Goal: Task Accomplishment & Management: Manage account settings

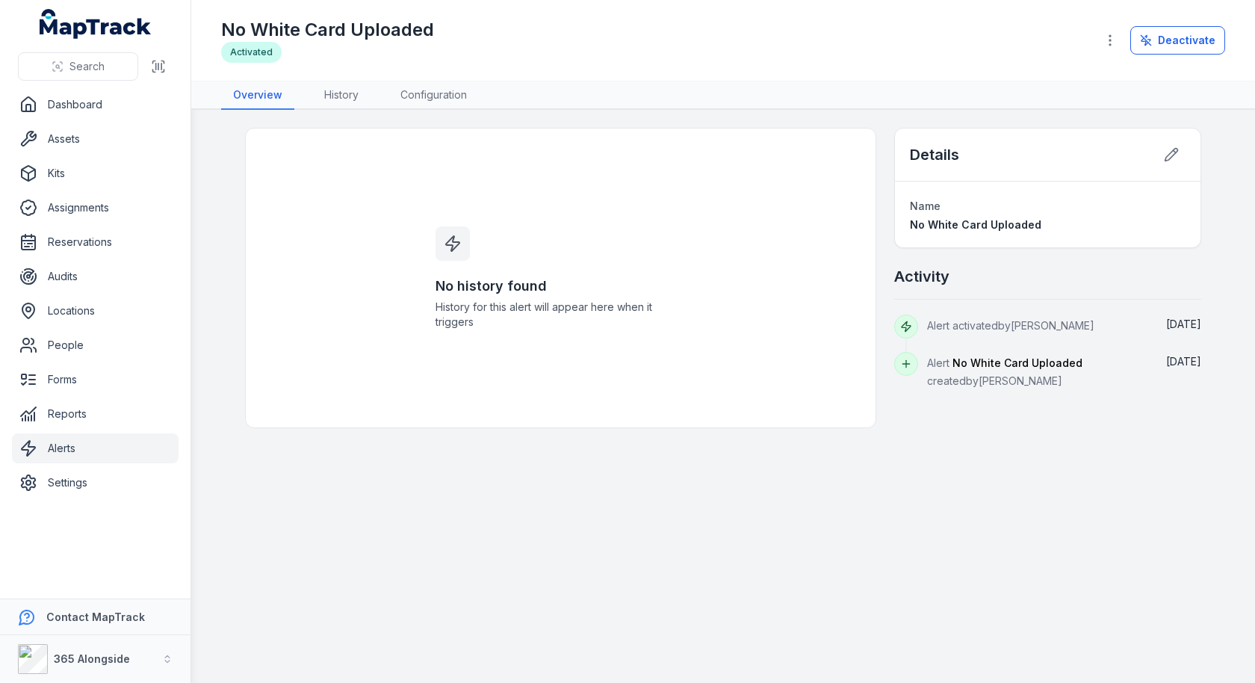
click at [70, 457] on link "Alerts" at bounding box center [95, 448] width 167 height 30
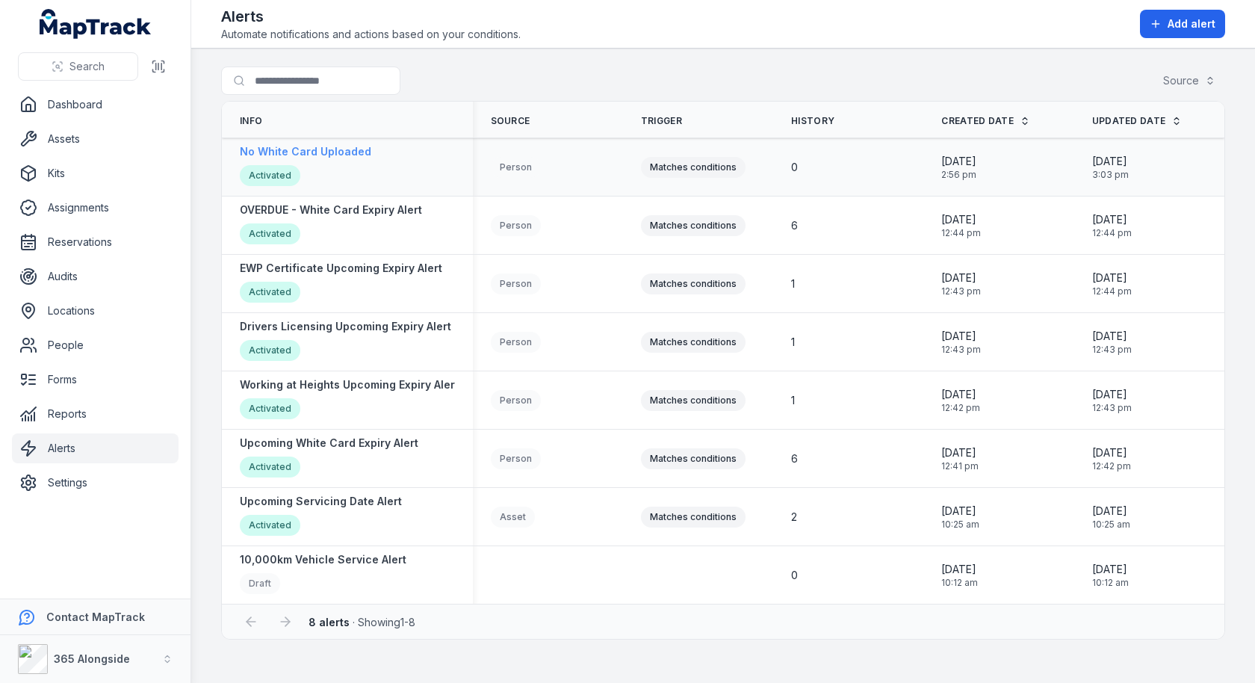
click at [324, 159] on div "No White Card Uploaded Activated" at bounding box center [305, 167] width 131 height 46
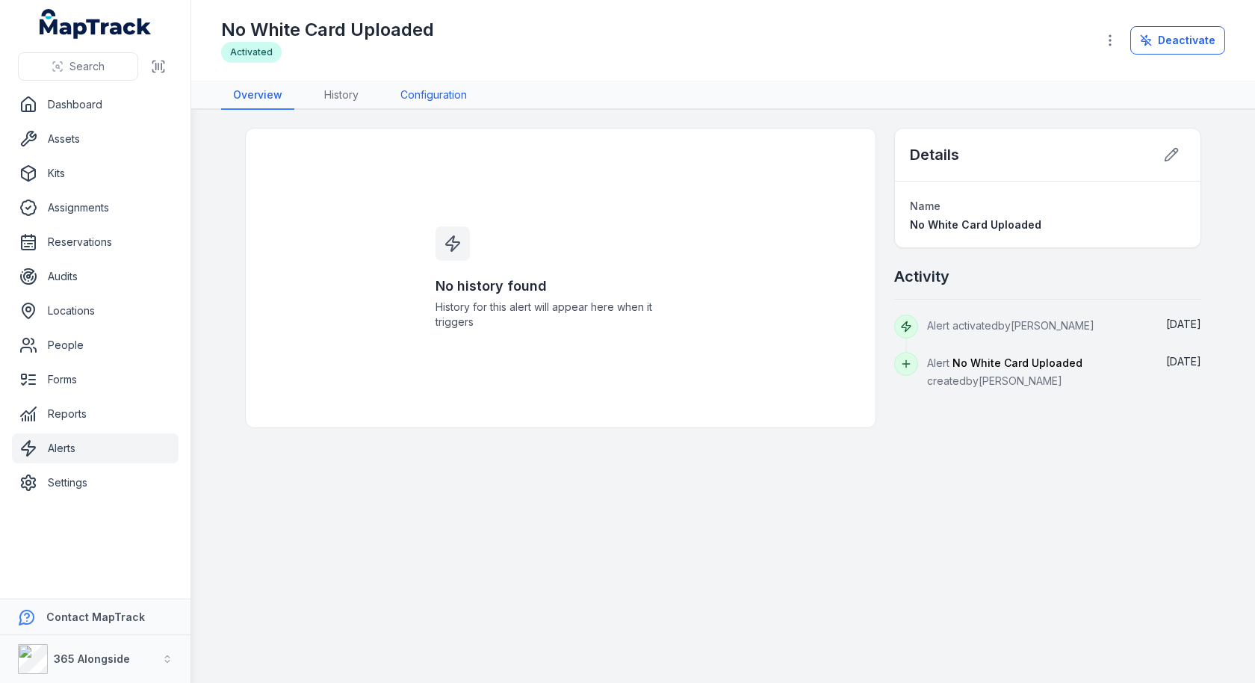
click at [433, 97] on link "Configuration" at bounding box center [434, 95] width 90 height 28
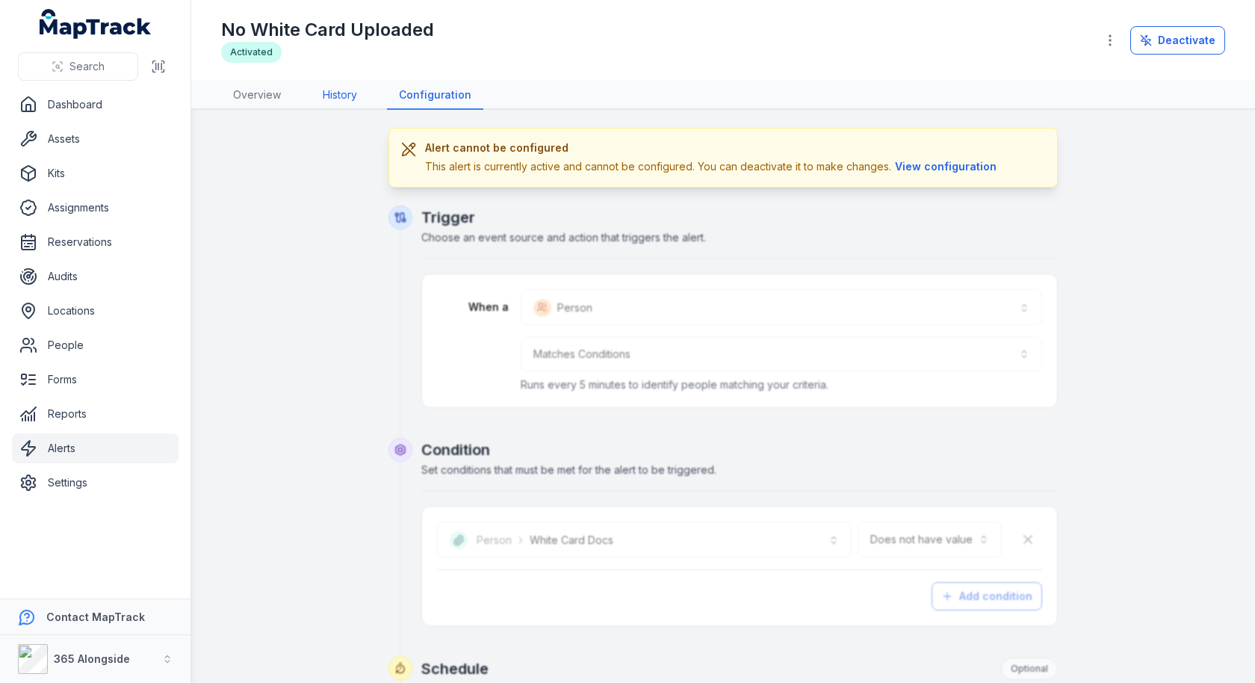
click at [341, 96] on link "History" at bounding box center [340, 95] width 58 height 28
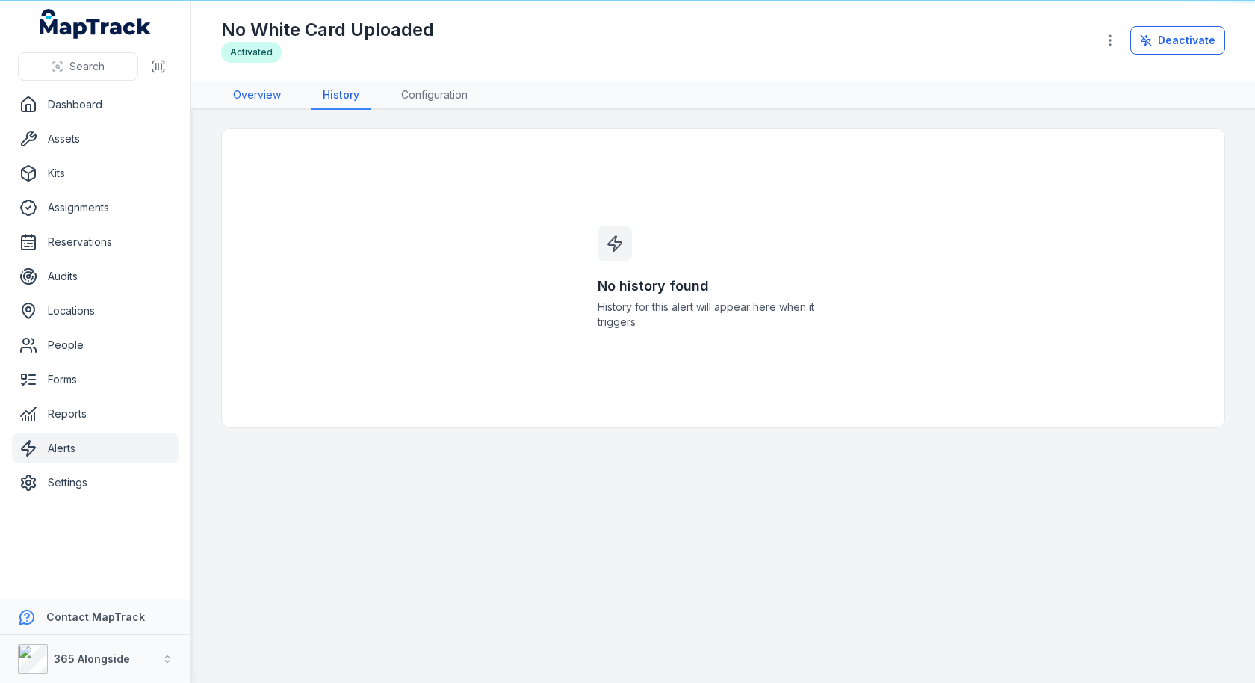
click at [247, 94] on link "Overview" at bounding box center [257, 95] width 72 height 28
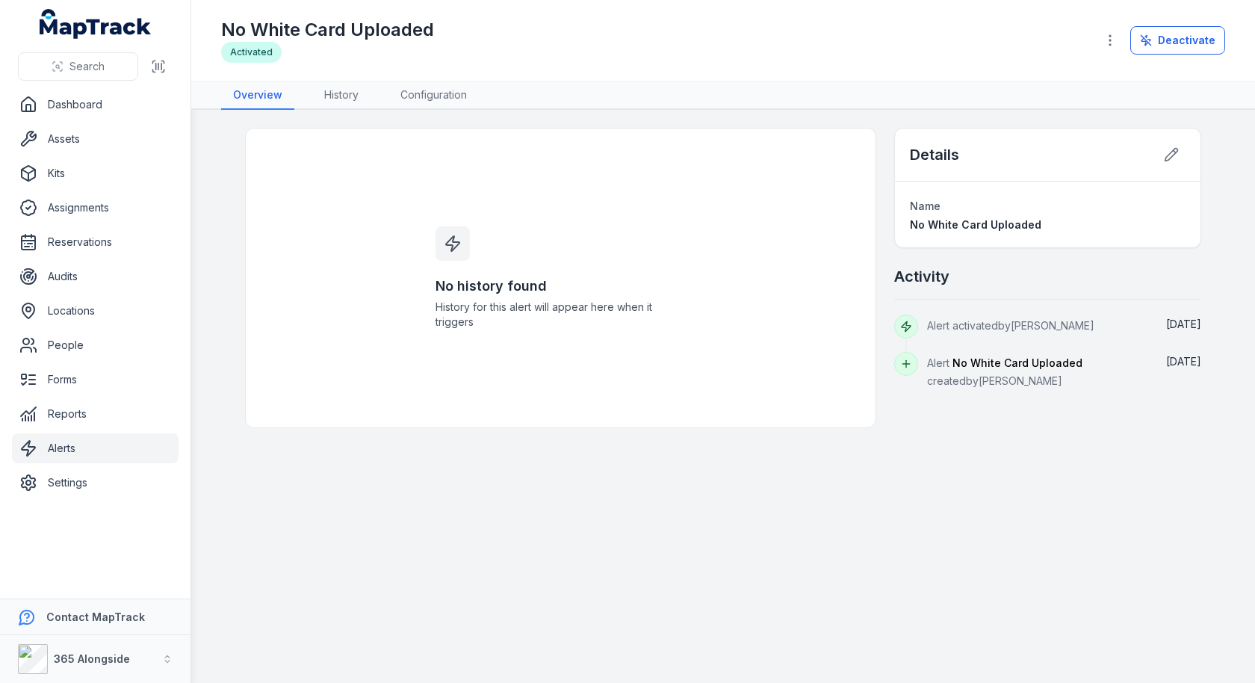
click at [454, 214] on div "No history found History for this alert will appear here when it triggers" at bounding box center [561, 278] width 287 height 299
click at [98, 442] on link "Alerts" at bounding box center [95, 448] width 167 height 30
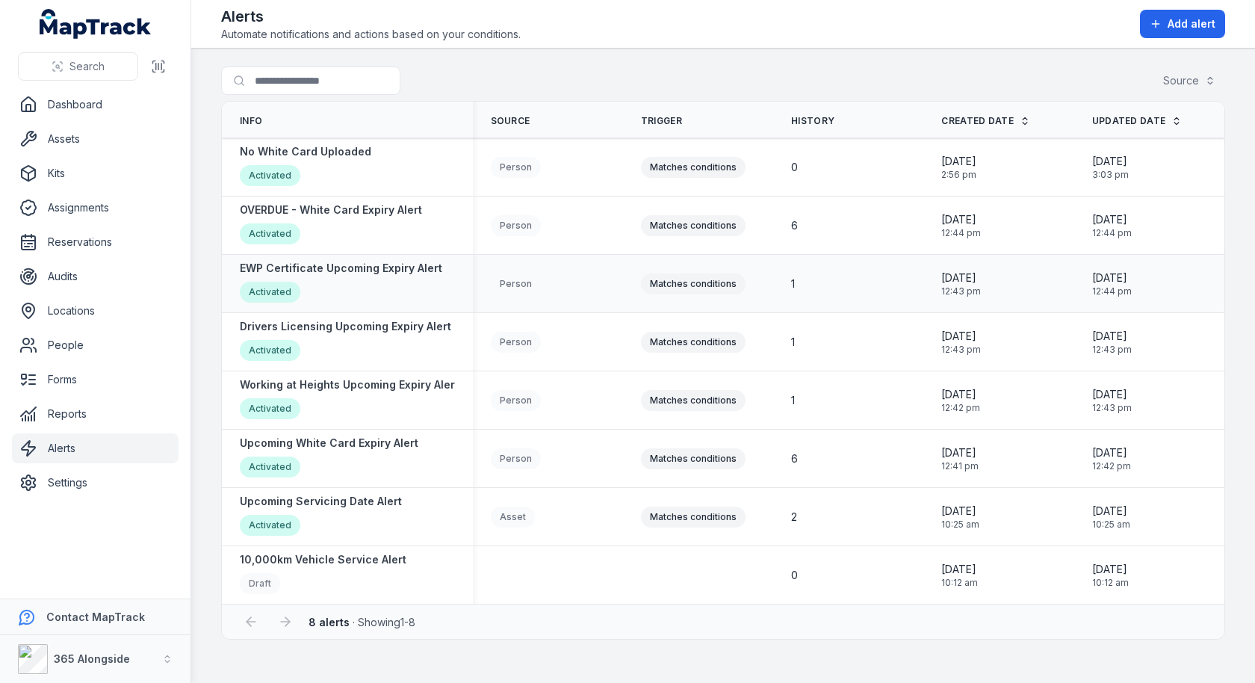
click at [536, 294] on div "Person" at bounding box center [548, 283] width 150 height 33
click at [525, 276] on div "Person" at bounding box center [516, 283] width 50 height 21
click at [580, 281] on div "Person" at bounding box center [548, 283] width 114 height 21
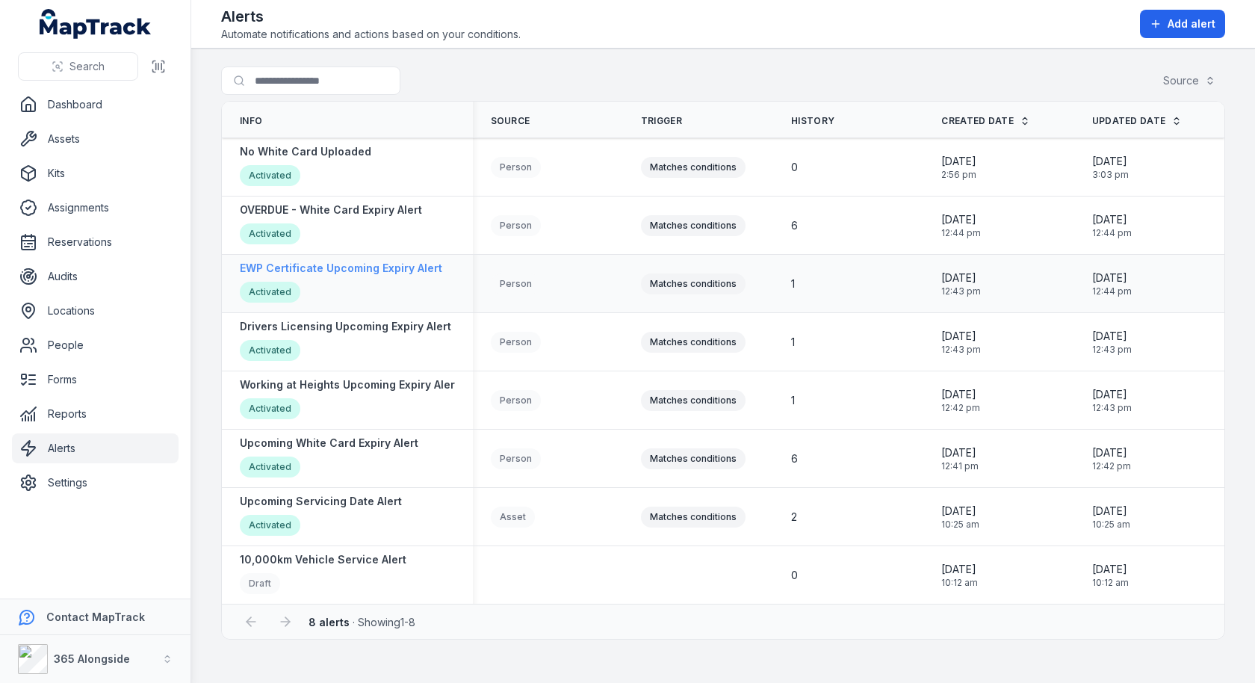
click at [368, 274] on div "EWP Certificate Upcoming Expiry Alert Activated" at bounding box center [341, 284] width 202 height 46
click at [634, 241] on td "Matches conditions" at bounding box center [698, 225] width 150 height 58
click at [672, 223] on div "Matches conditions" at bounding box center [693, 225] width 105 height 21
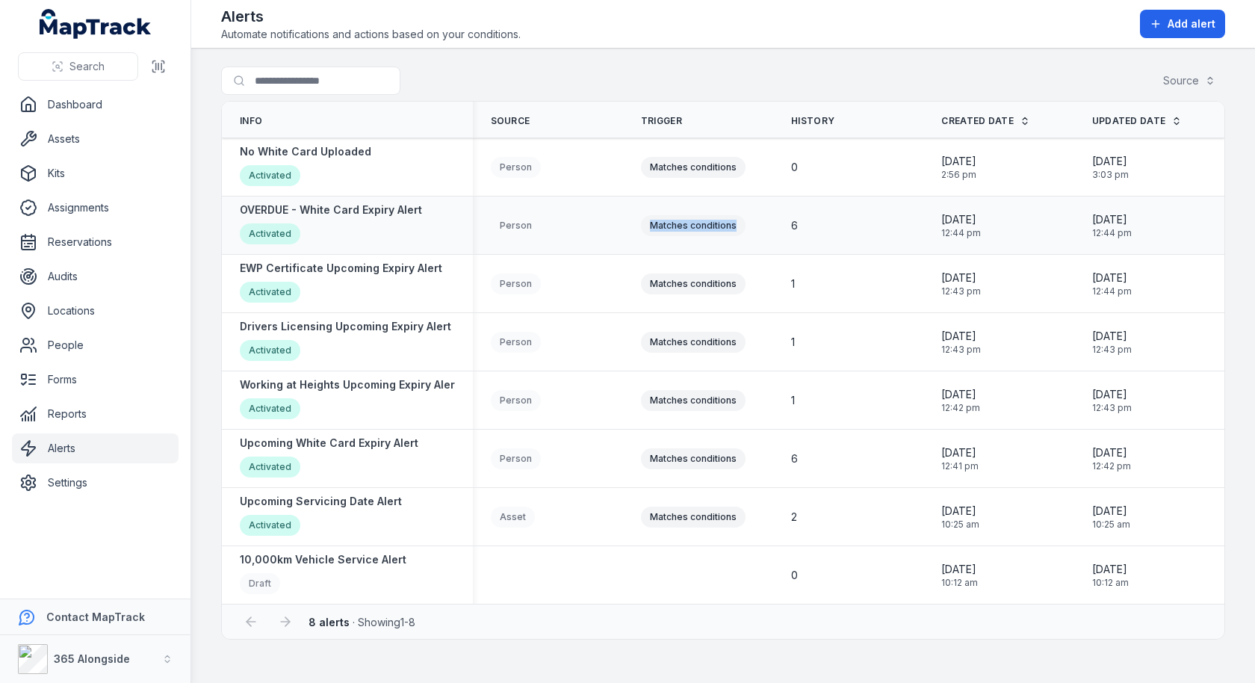
click at [790, 225] on div "6" at bounding box center [848, 225] width 150 height 27
click at [1181, 22] on span "Add alert" at bounding box center [1192, 23] width 48 height 15
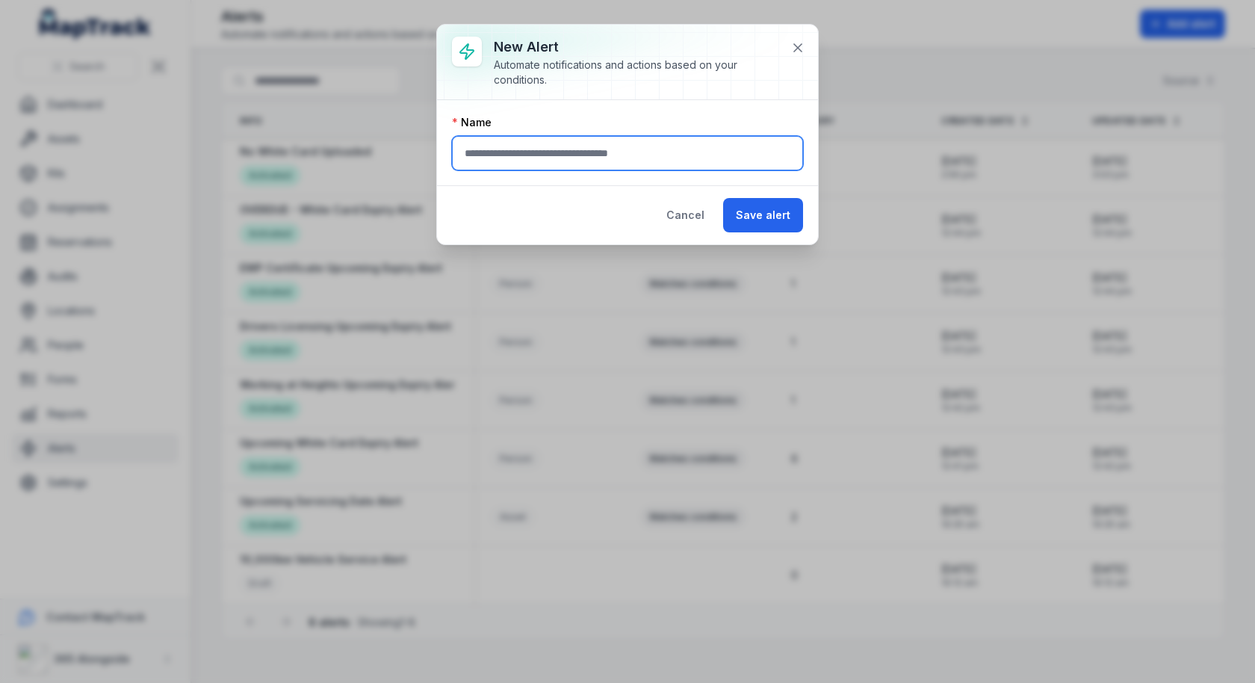
click at [734, 142] on input "text" at bounding box center [627, 153] width 351 height 34
type input "*"
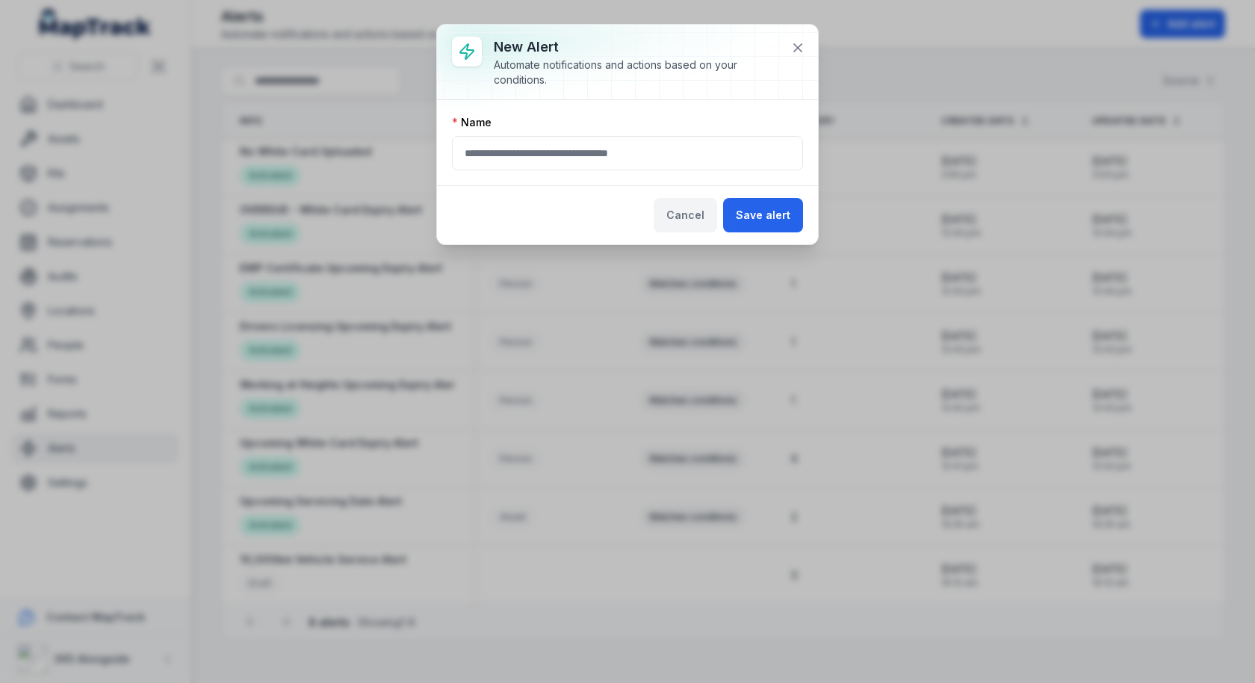
click at [708, 220] on button "Cancel" at bounding box center [686, 215] width 64 height 34
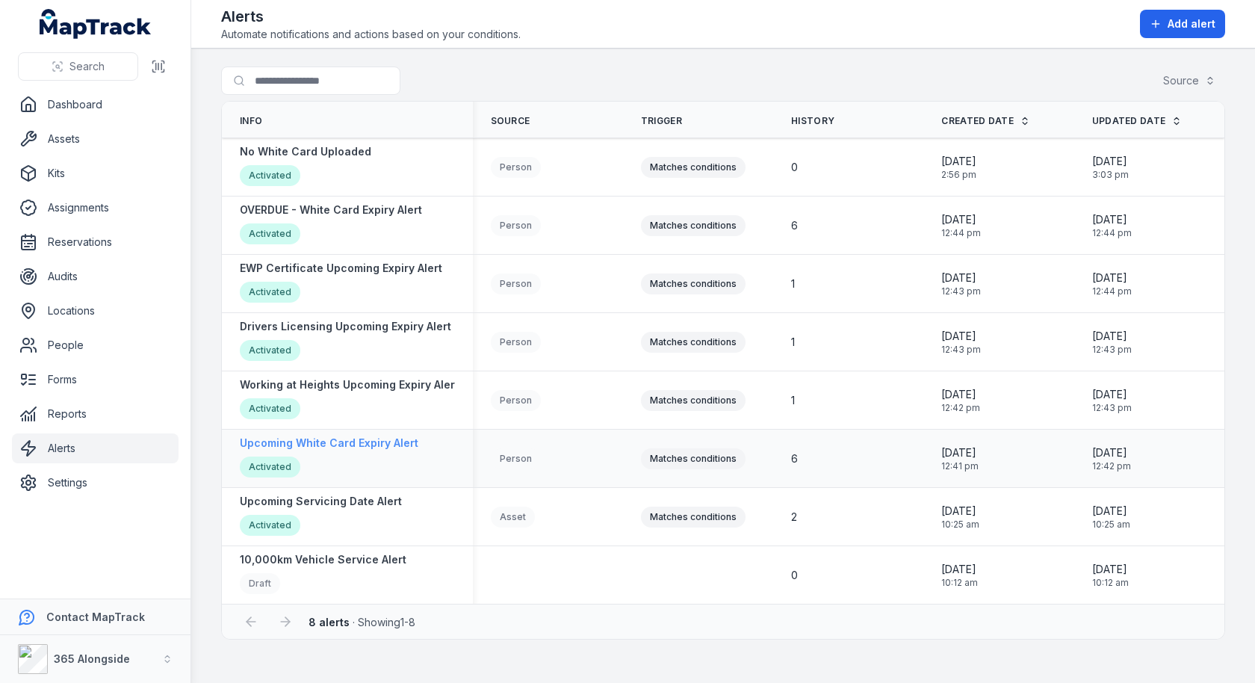
click at [370, 448] on div "Upcoming White Card Expiry Alert Activated" at bounding box center [329, 459] width 179 height 46
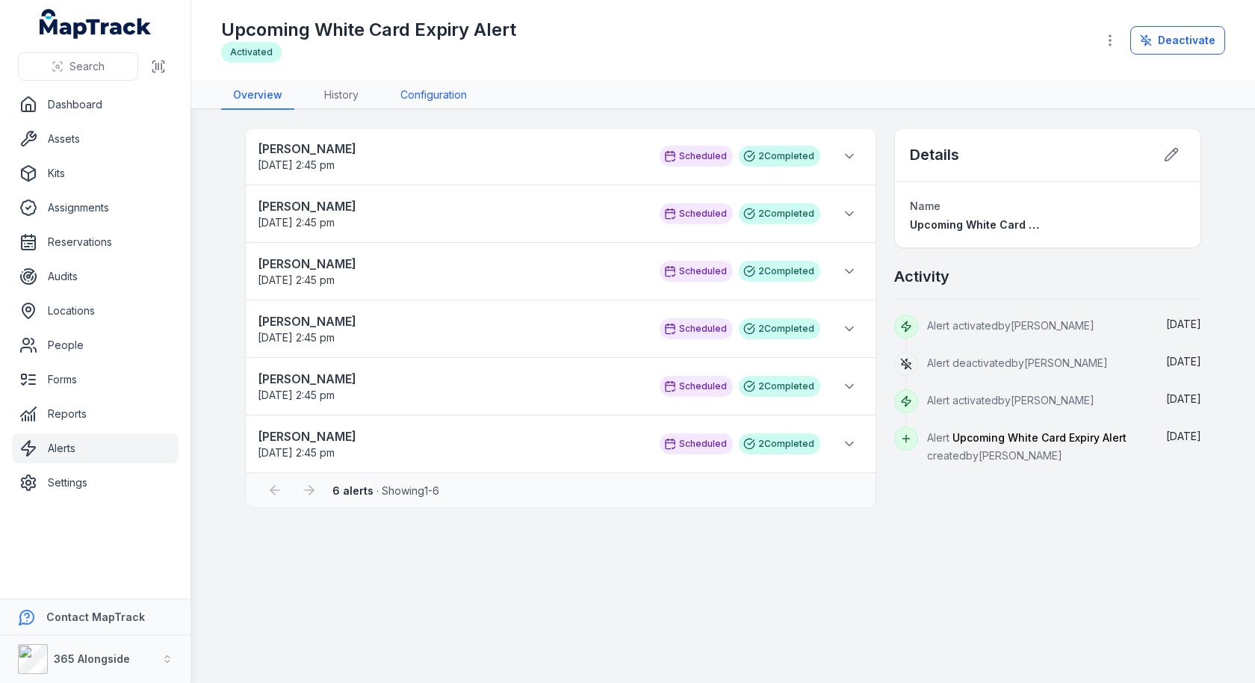
click at [415, 87] on link "Configuration" at bounding box center [434, 95] width 90 height 28
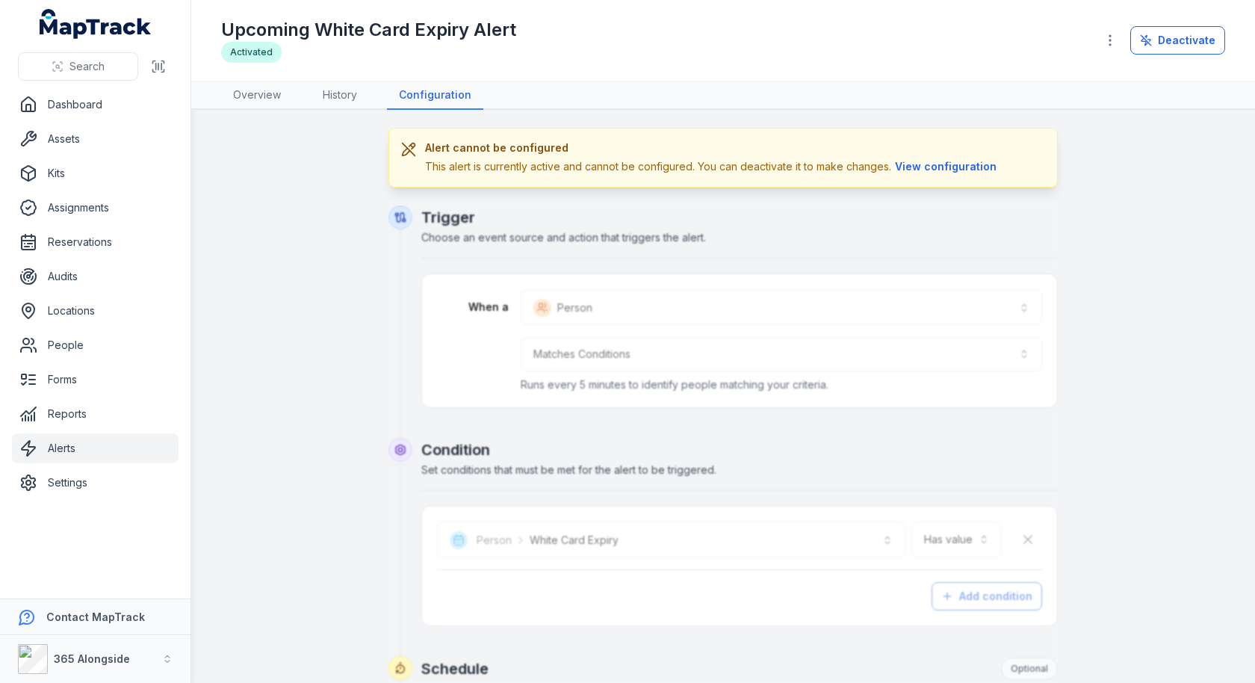
click at [83, 459] on link "Alerts" at bounding box center [95, 448] width 167 height 30
click at [84, 153] on ul "Dashboard Assets Kits Assignments Reservations Audits Locations People Forms Re…" at bounding box center [95, 294] width 167 height 408
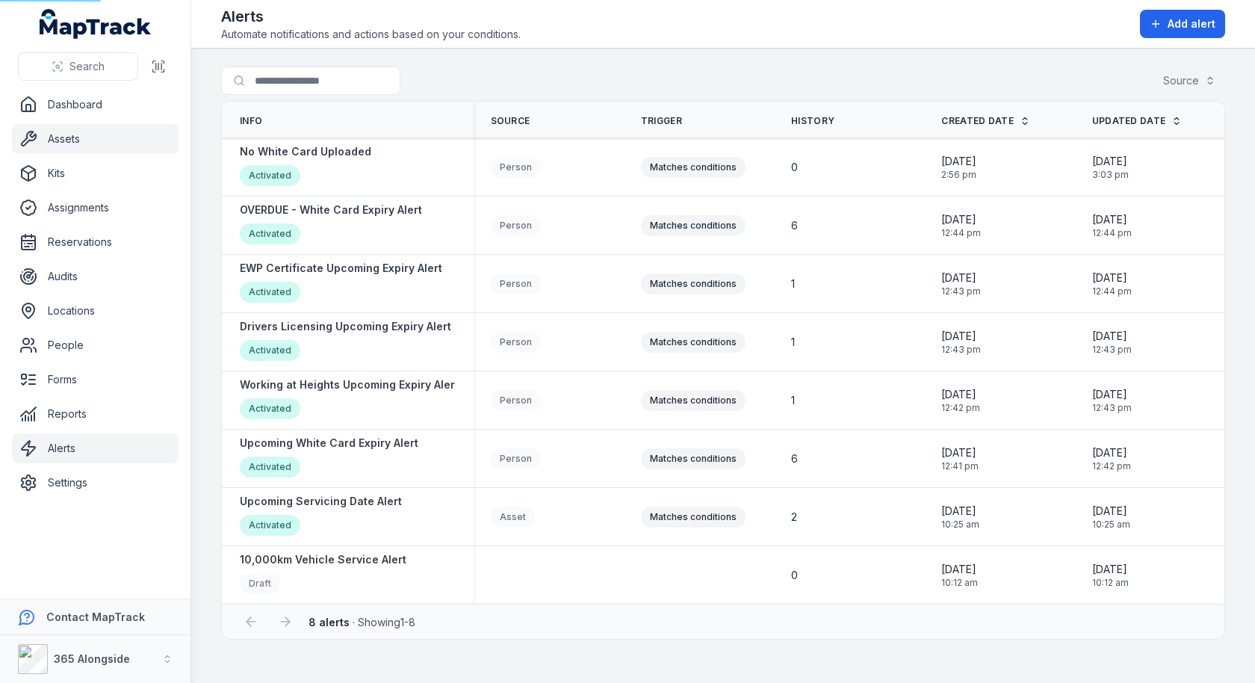
click at [93, 145] on link "Assets" at bounding box center [95, 139] width 167 height 30
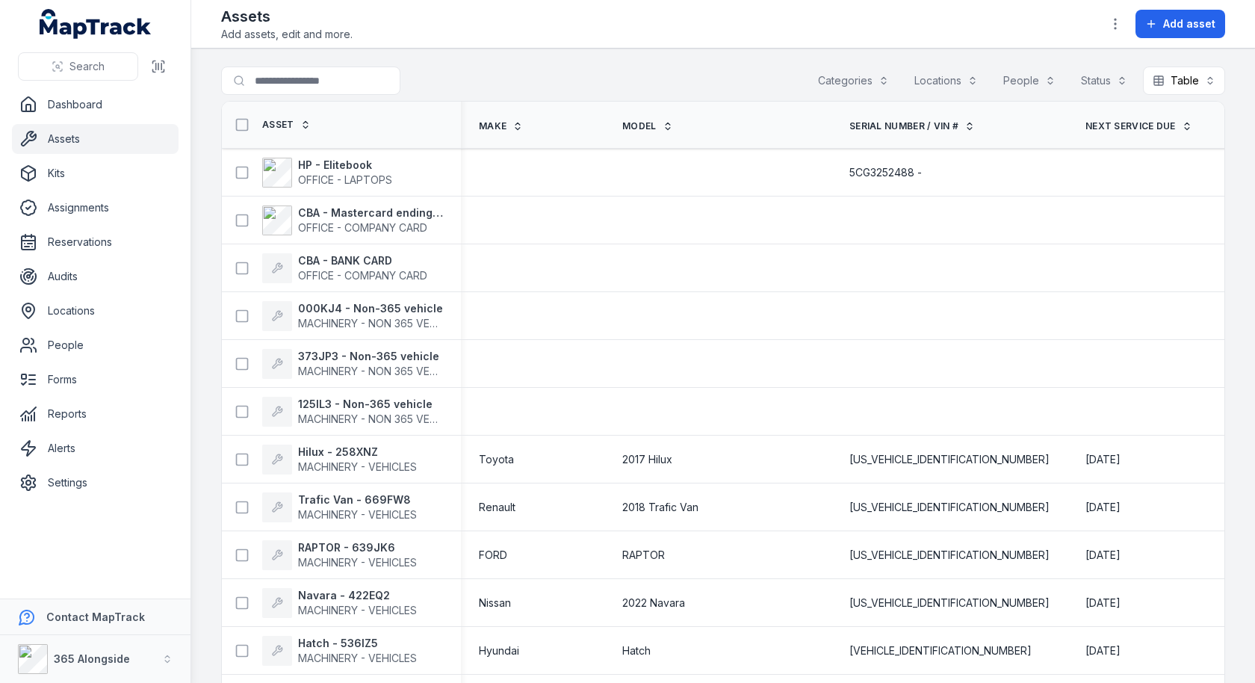
click at [981, 69] on button "Locations" at bounding box center [946, 80] width 83 height 28
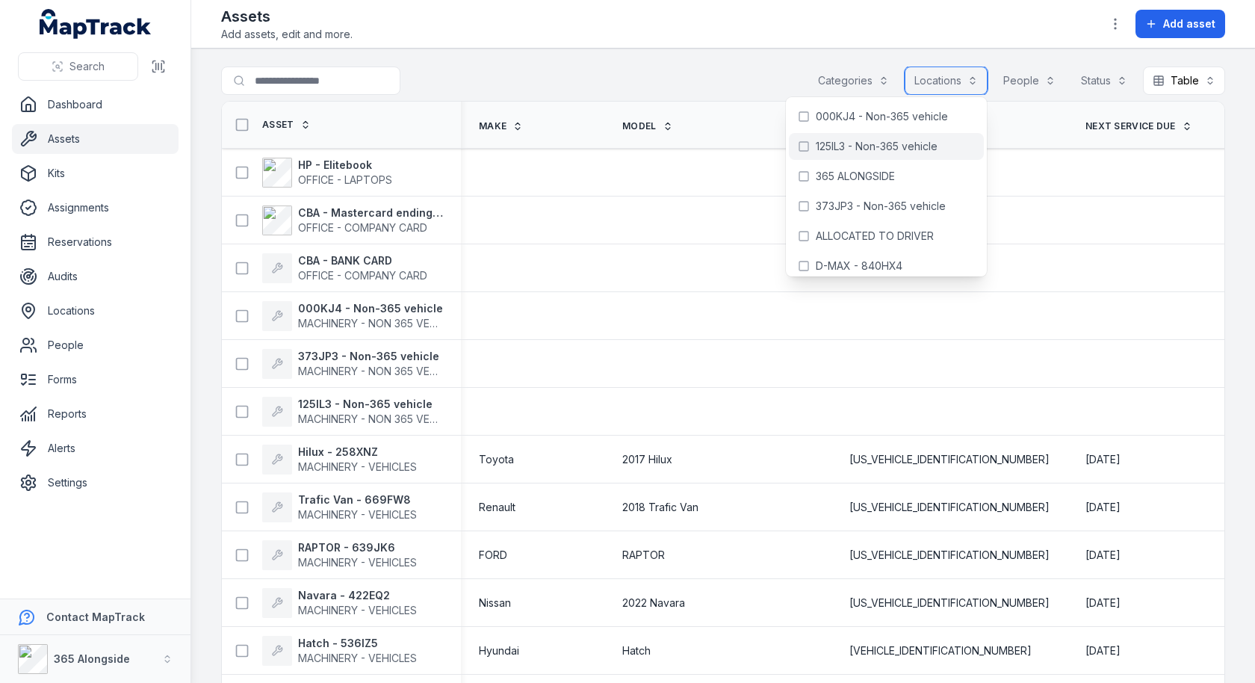
scroll to position [307, 0]
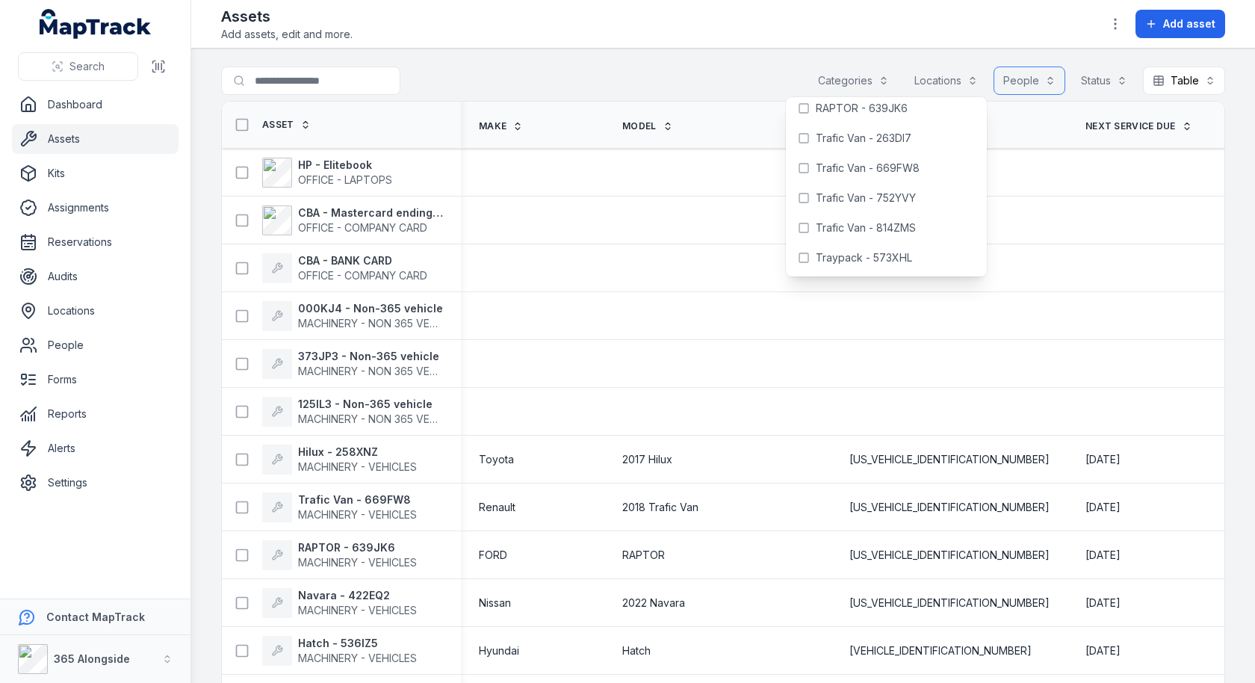
click at [1002, 72] on button "People" at bounding box center [1030, 80] width 72 height 28
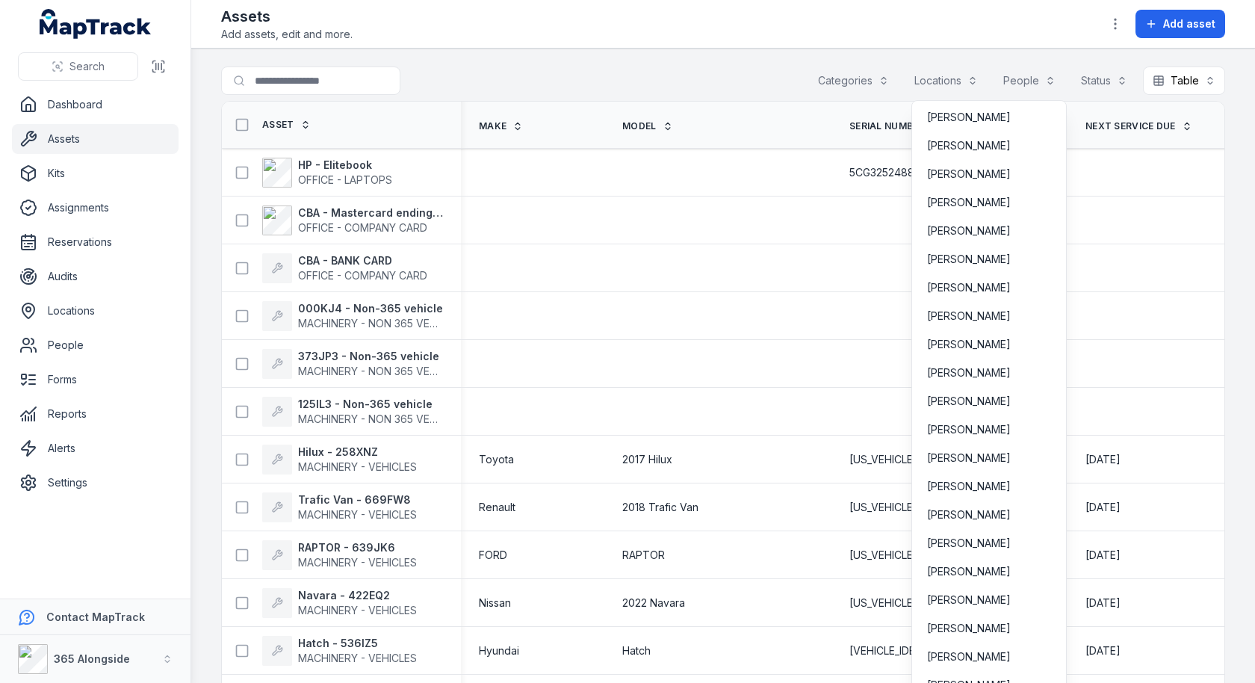
click at [870, 65] on main "Search for assets Categories Locations People Status Table ***** Asset Make Mod…" at bounding box center [723, 366] width 1064 height 634
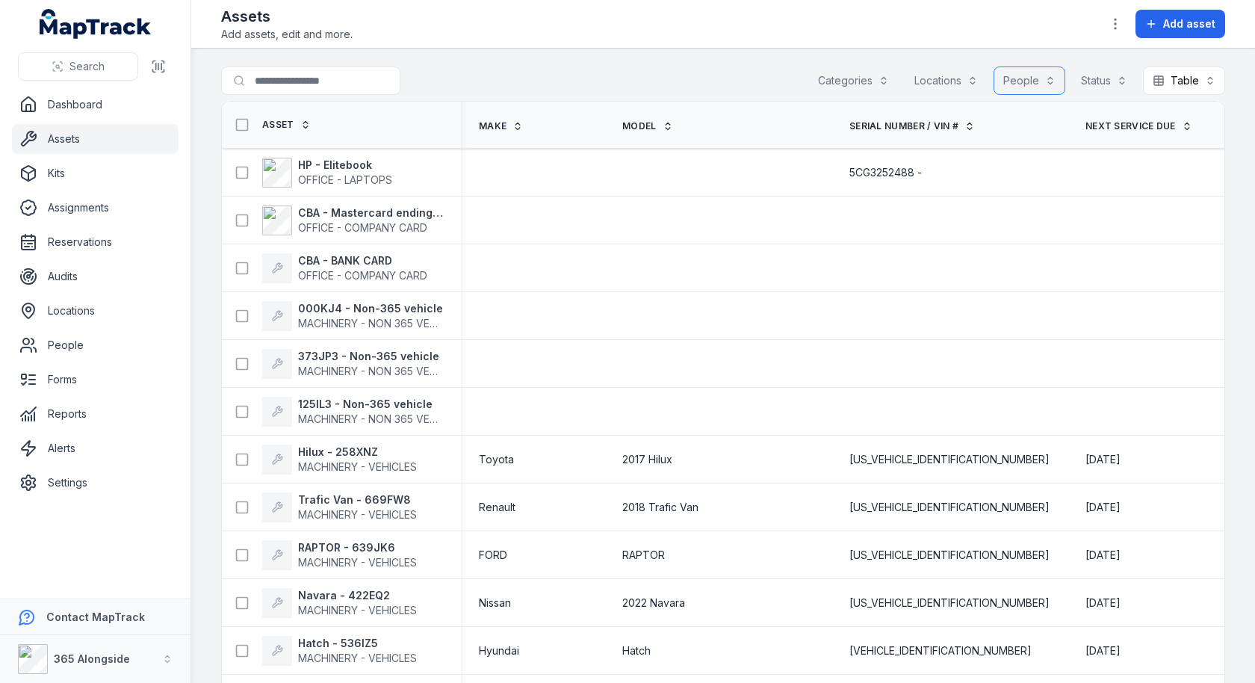
click at [870, 75] on button "Categories" at bounding box center [853, 80] width 90 height 28
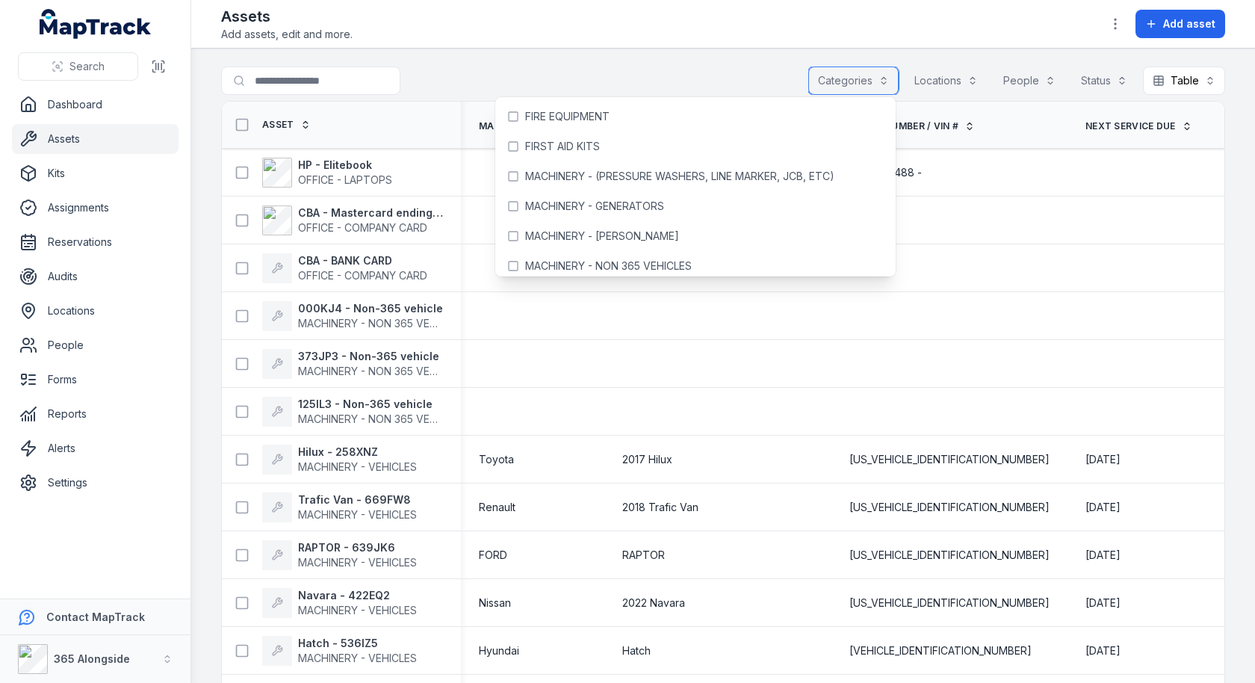
click at [870, 75] on button "Categories" at bounding box center [853, 80] width 90 height 28
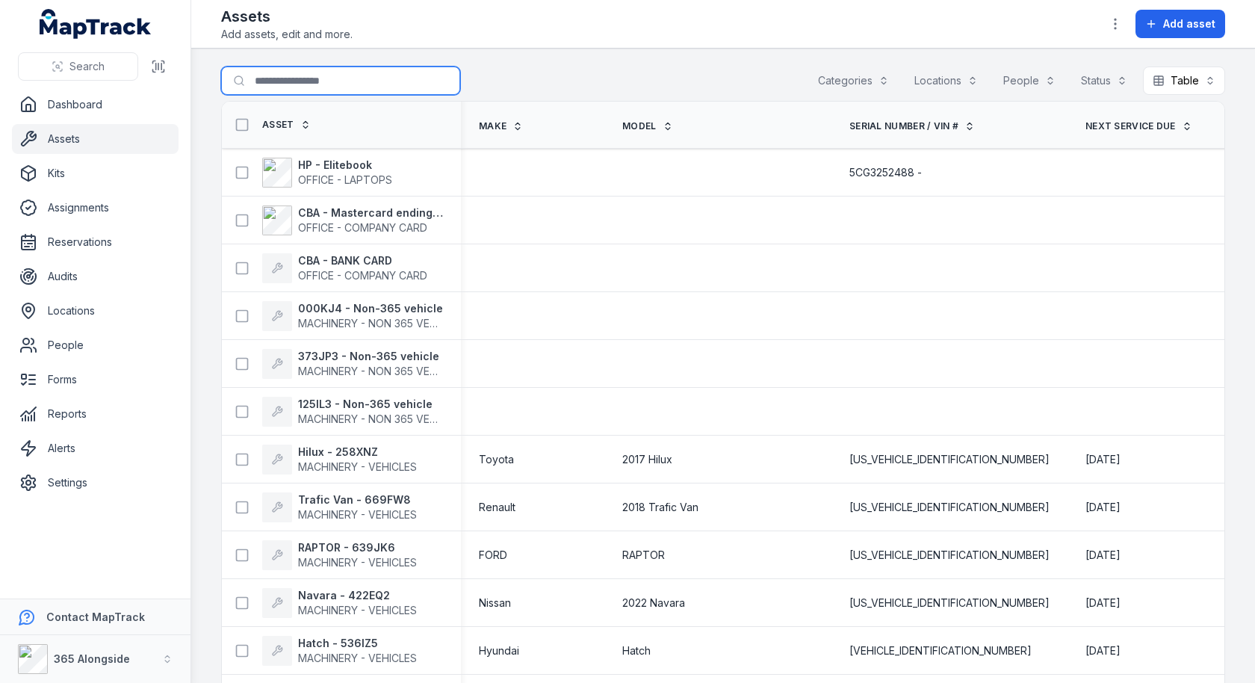
click at [371, 81] on input "Search for assets" at bounding box center [340, 80] width 239 height 28
type input "*****"
click at [836, 58] on main "Search for assets ***** Categories Locations People Status Table ***** Asset Ma…" at bounding box center [723, 366] width 1064 height 634
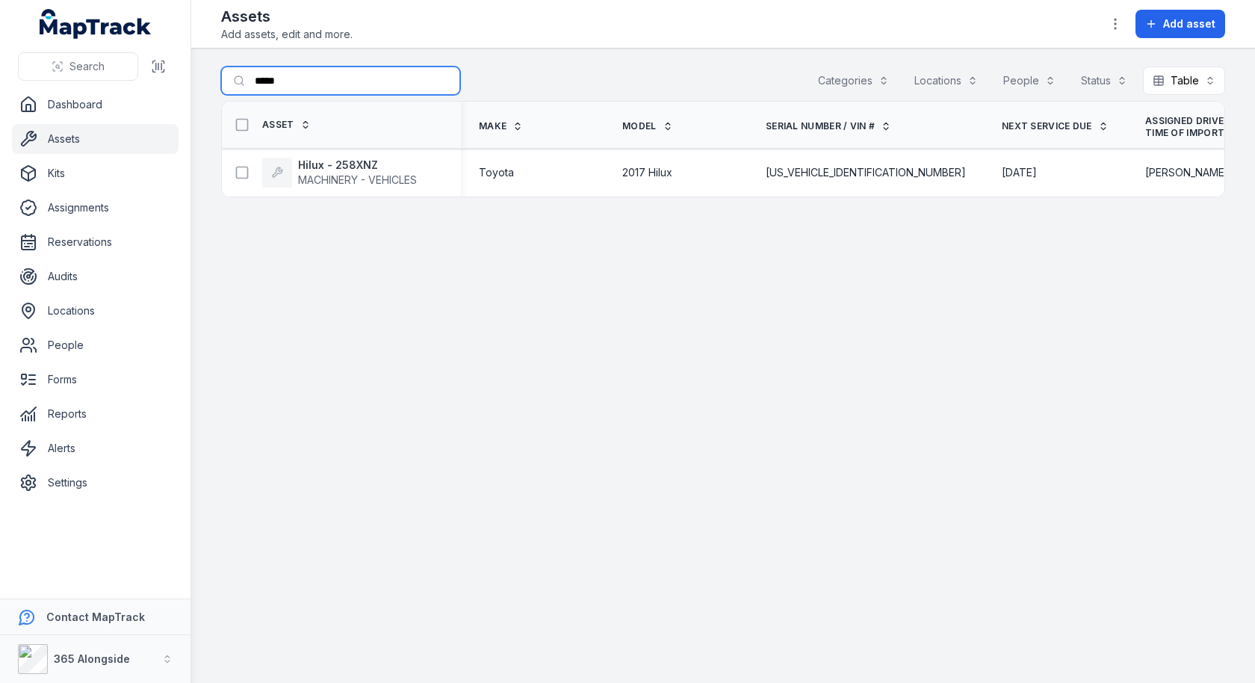
click at [277, 87] on input "*****" at bounding box center [340, 80] width 239 height 28
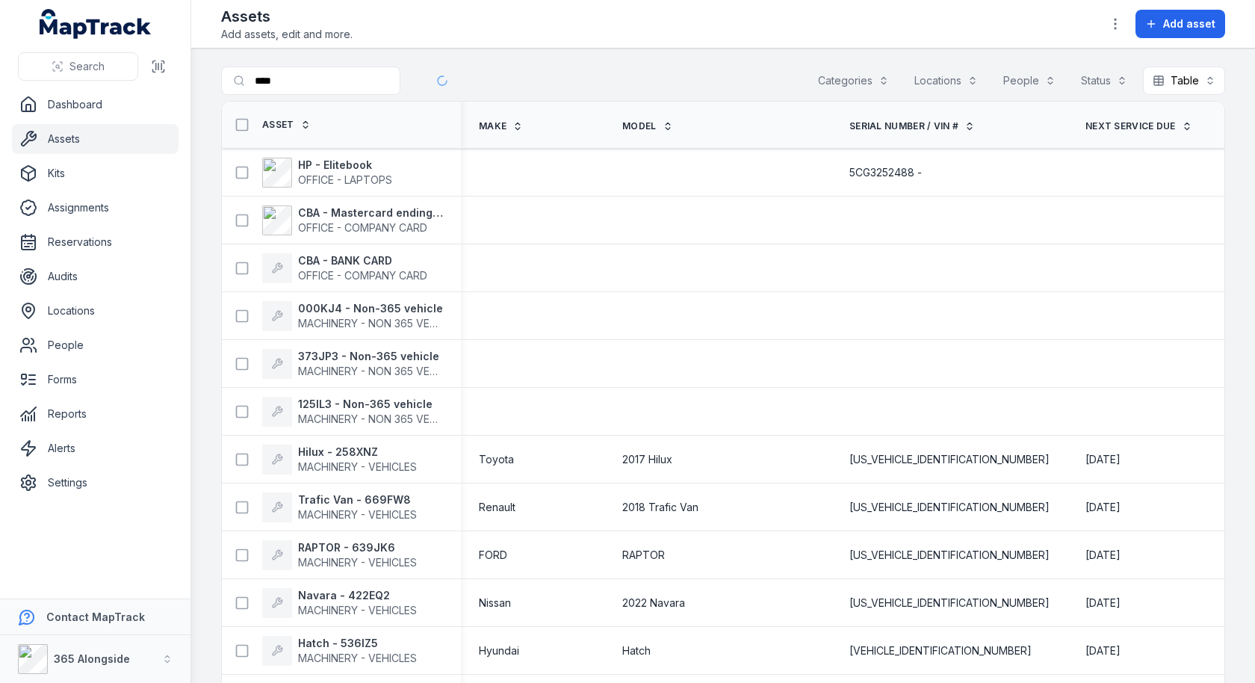
click at [698, 72] on div "Search for assets **** Categories Locations People Status Table *****" at bounding box center [723, 83] width 1004 height 34
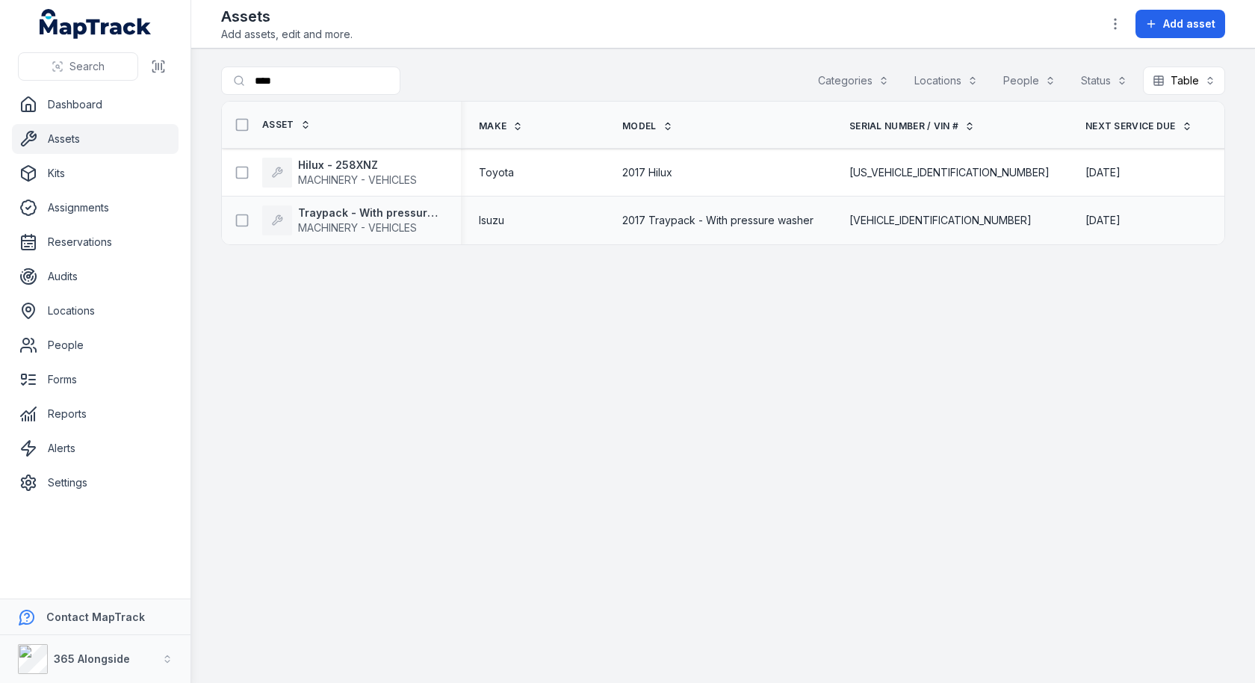
click at [641, 220] on span "2017 Traypack - With pressure washer" at bounding box center [717, 220] width 191 height 15
click at [365, 88] on input "****" at bounding box center [340, 80] width 239 height 28
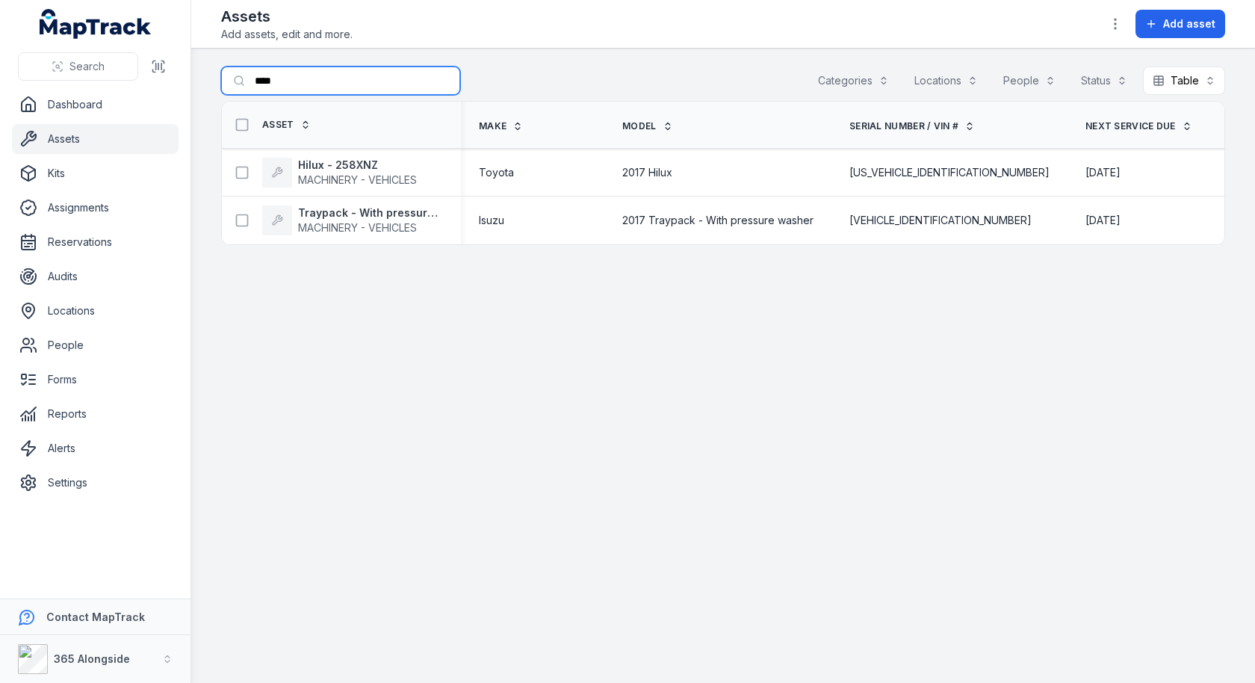
click at [365, 88] on input "****" at bounding box center [340, 80] width 239 height 28
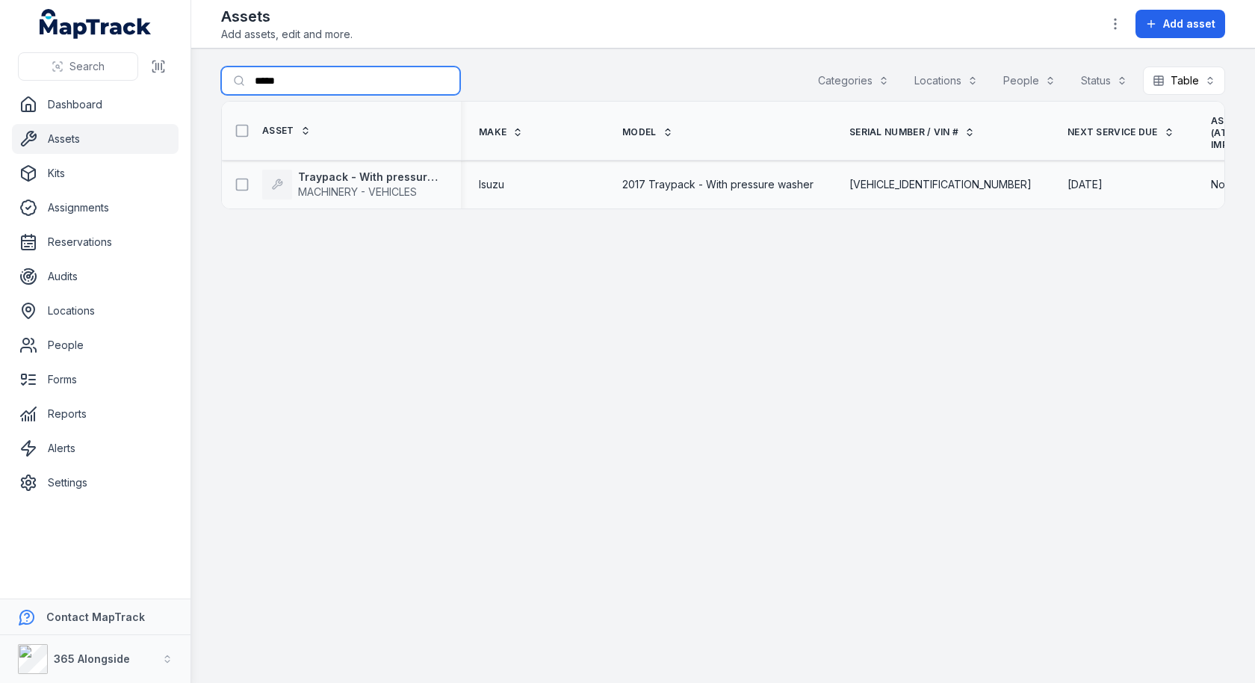
type input "*****"
click at [873, 180] on span "[VEHICLE_IDENTIFICATION_NUMBER]" at bounding box center [941, 184] width 182 height 15
click at [324, 71] on input "*****" at bounding box center [340, 80] width 239 height 28
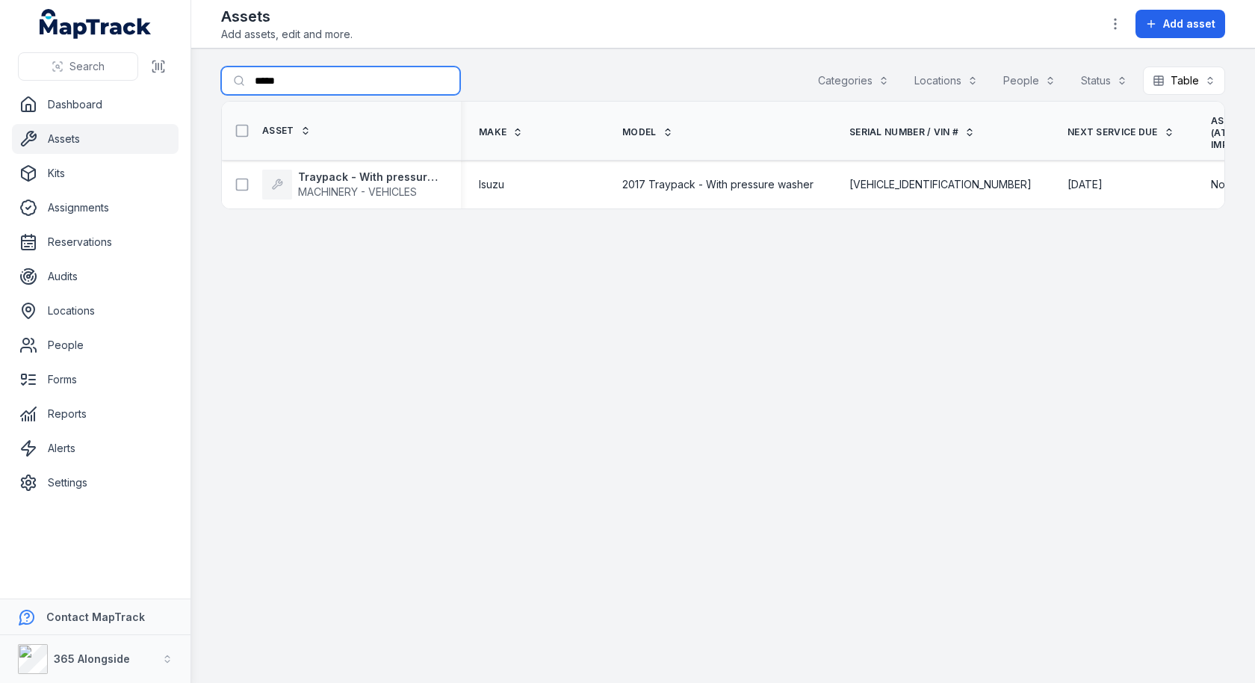
click at [324, 71] on input "*****" at bounding box center [340, 80] width 239 height 28
click at [505, 79] on div "Search for assets Categories Locations People Status Table *****" at bounding box center [723, 83] width 1004 height 34
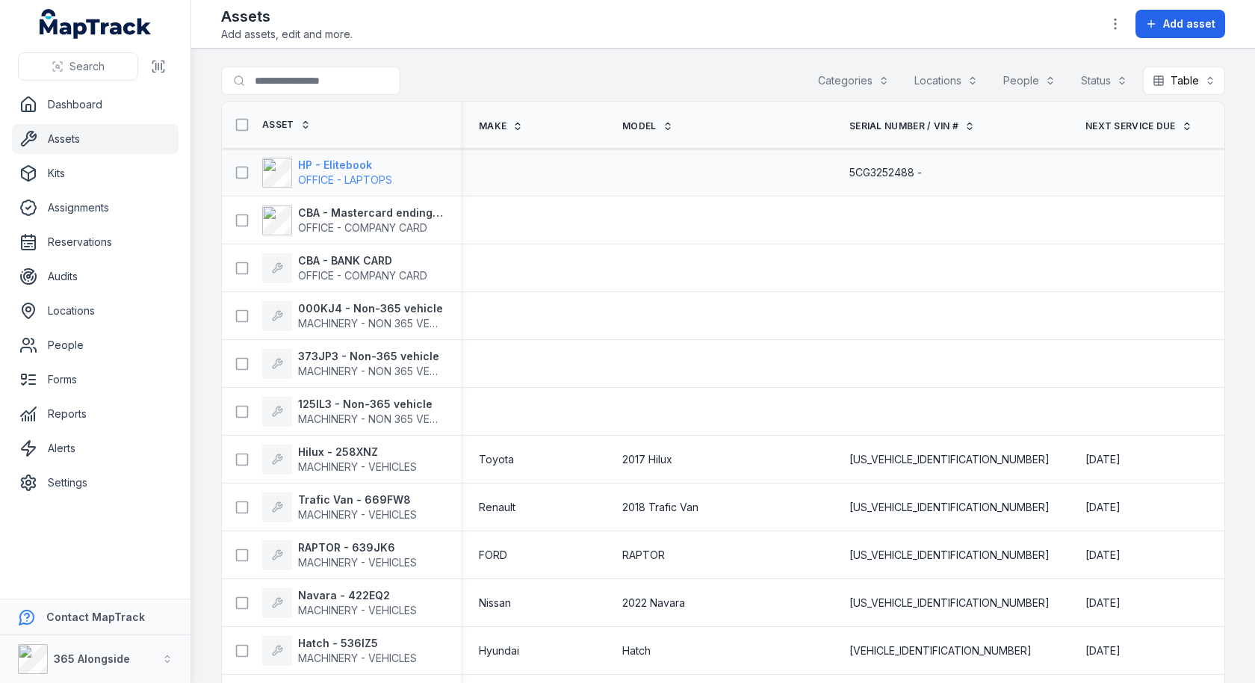
click at [344, 164] on strong "HP - Elitebook" at bounding box center [345, 165] width 94 height 15
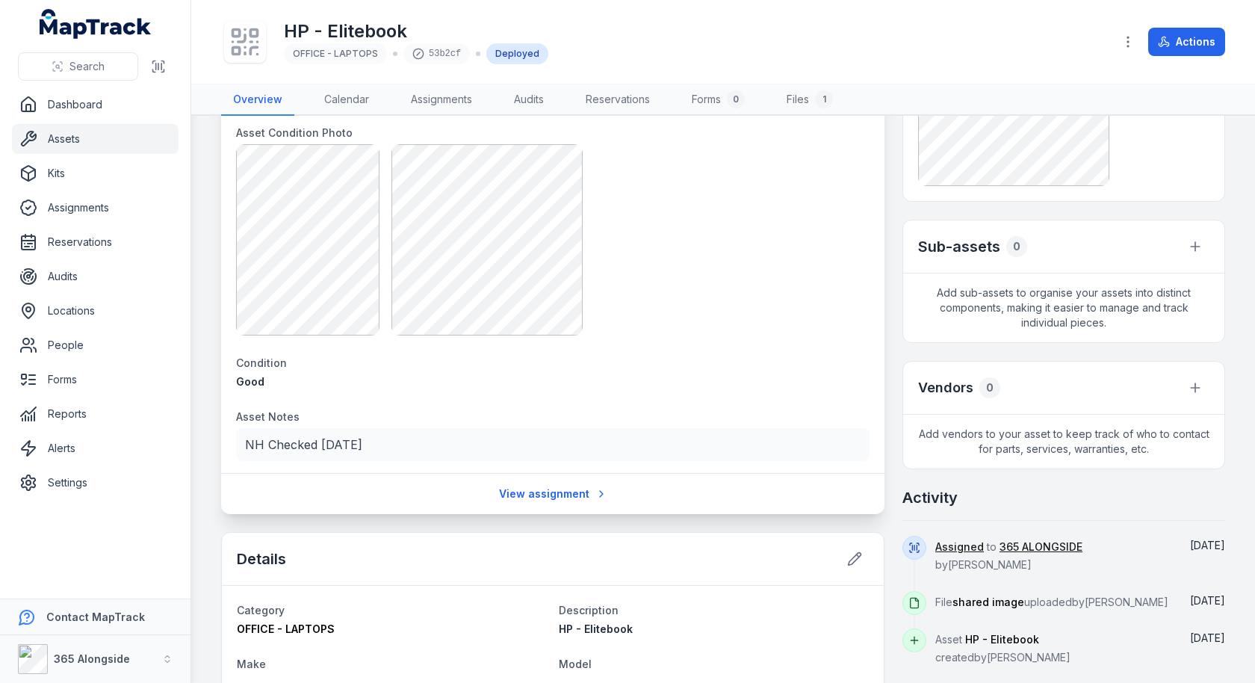
scroll to position [286, 0]
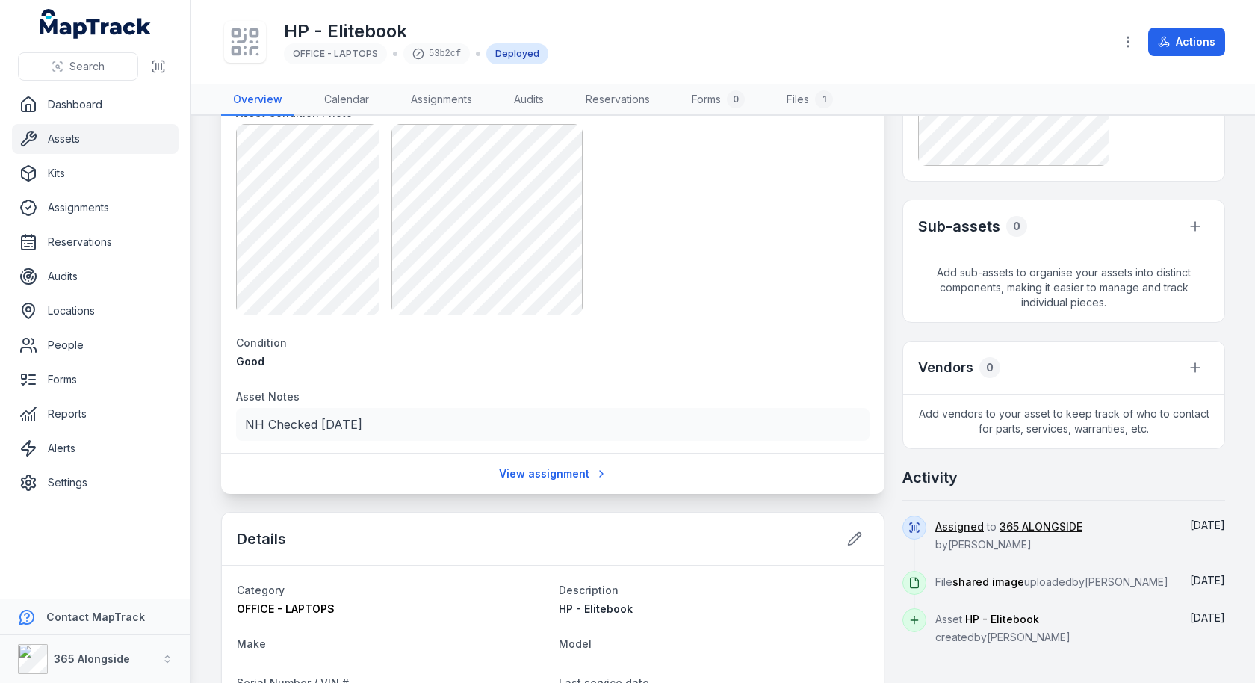
click at [335, 423] on p "NH Checked [DATE]" at bounding box center [553, 424] width 616 height 21
click at [613, 423] on p "NH Checked [DATE]" at bounding box center [553, 424] width 616 height 21
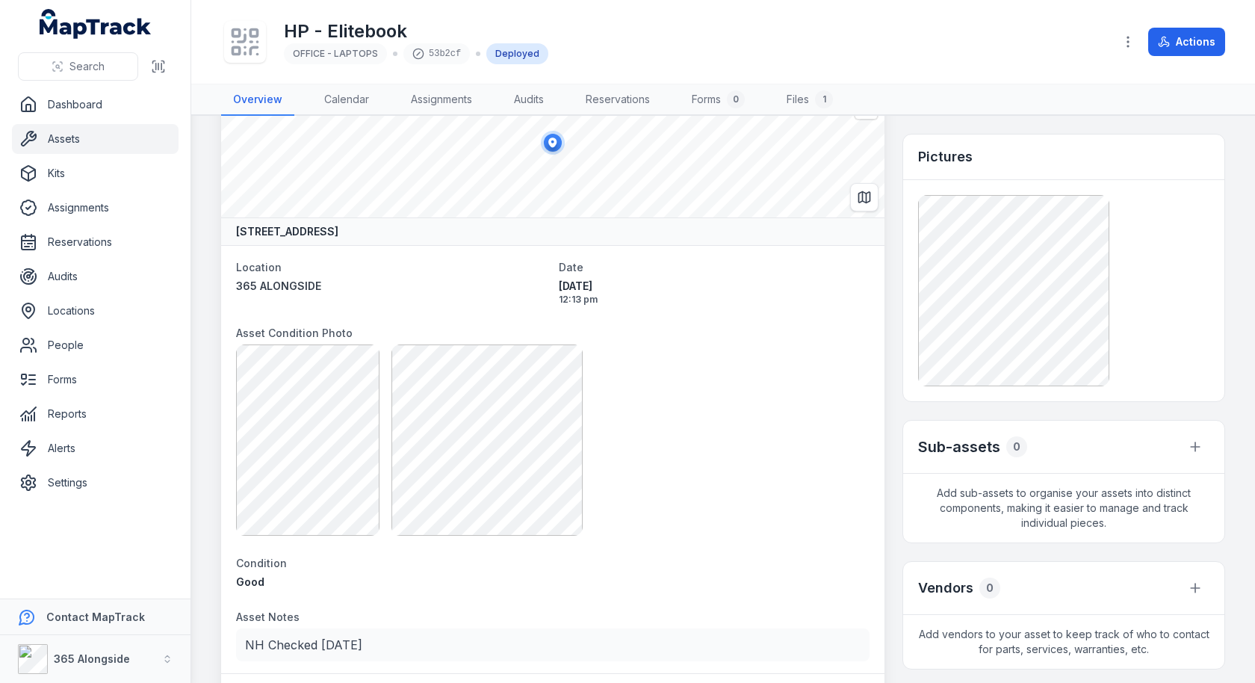
scroll to position [0, 0]
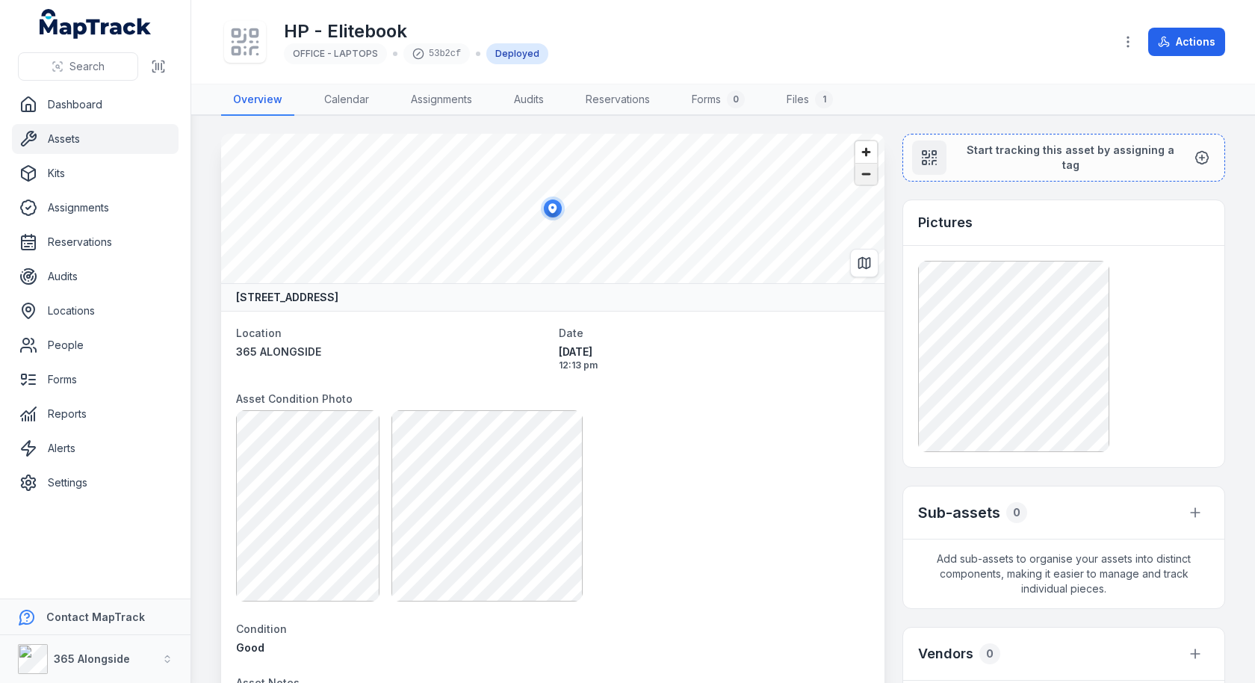
click at [860, 175] on span "Zoom out" at bounding box center [866, 174] width 22 height 21
click at [796, 389] on dt "Asset Condition Photo" at bounding box center [553, 398] width 634 height 18
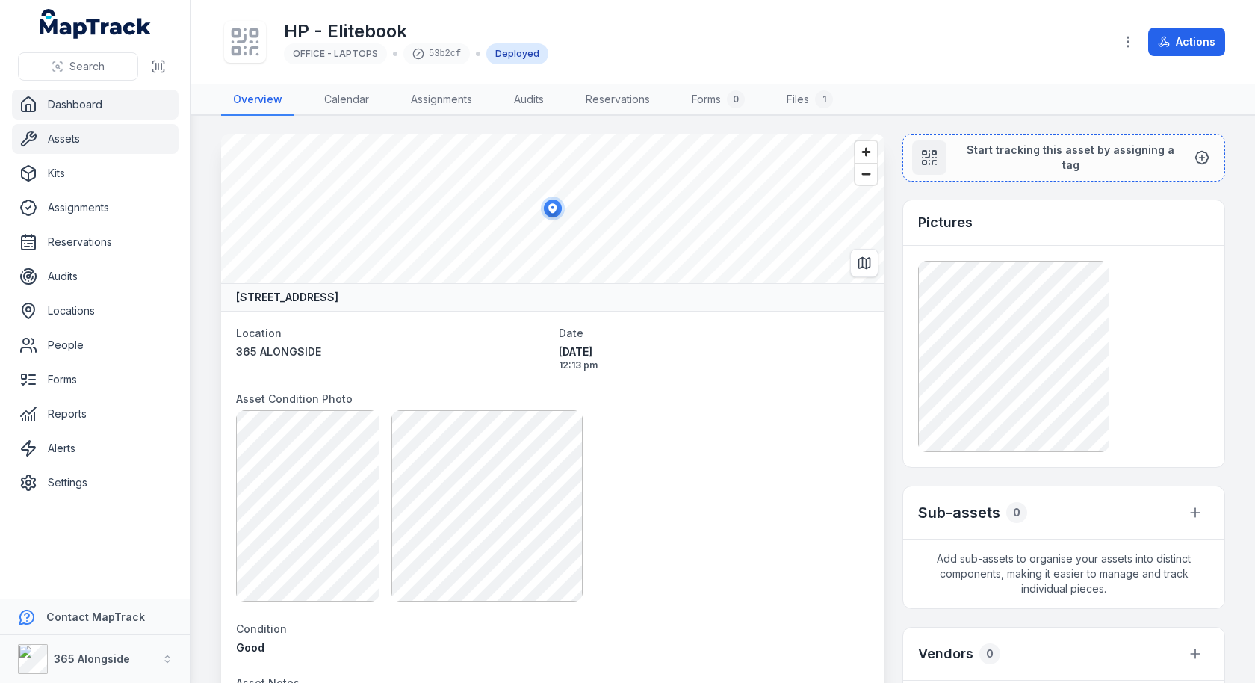
click at [138, 102] on link "Dashboard" at bounding box center [95, 105] width 167 height 30
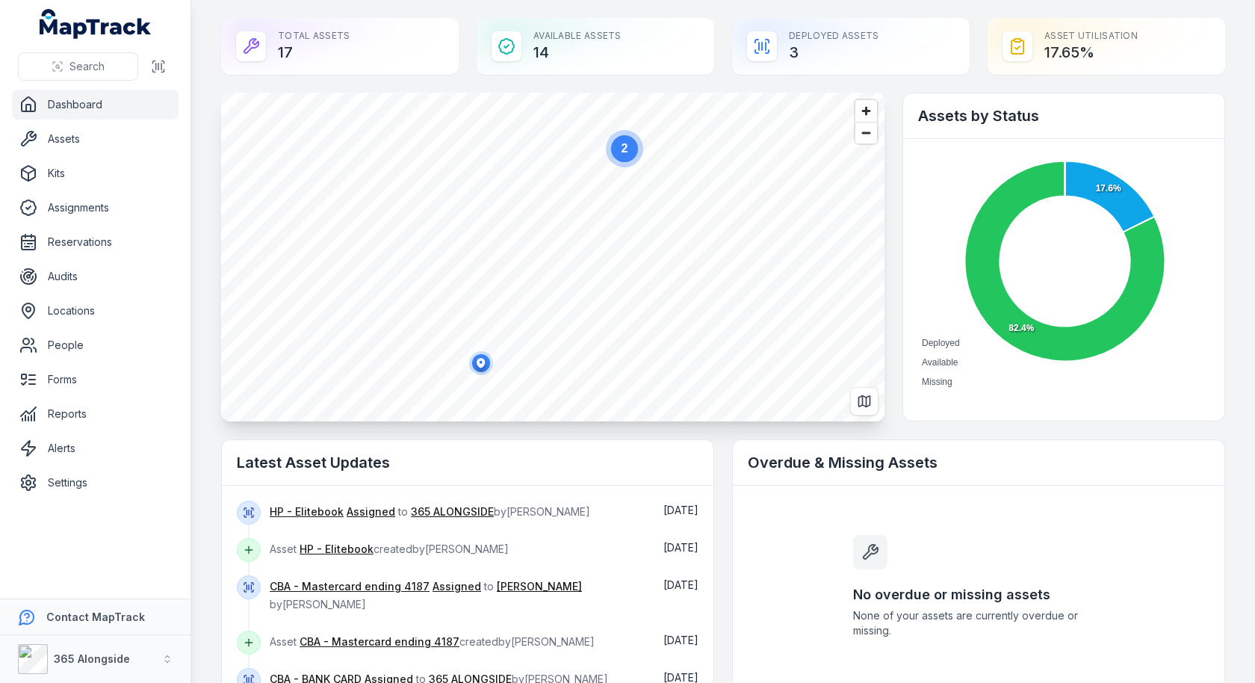
click at [480, 360] on icon "button" at bounding box center [481, 363] width 8 height 10
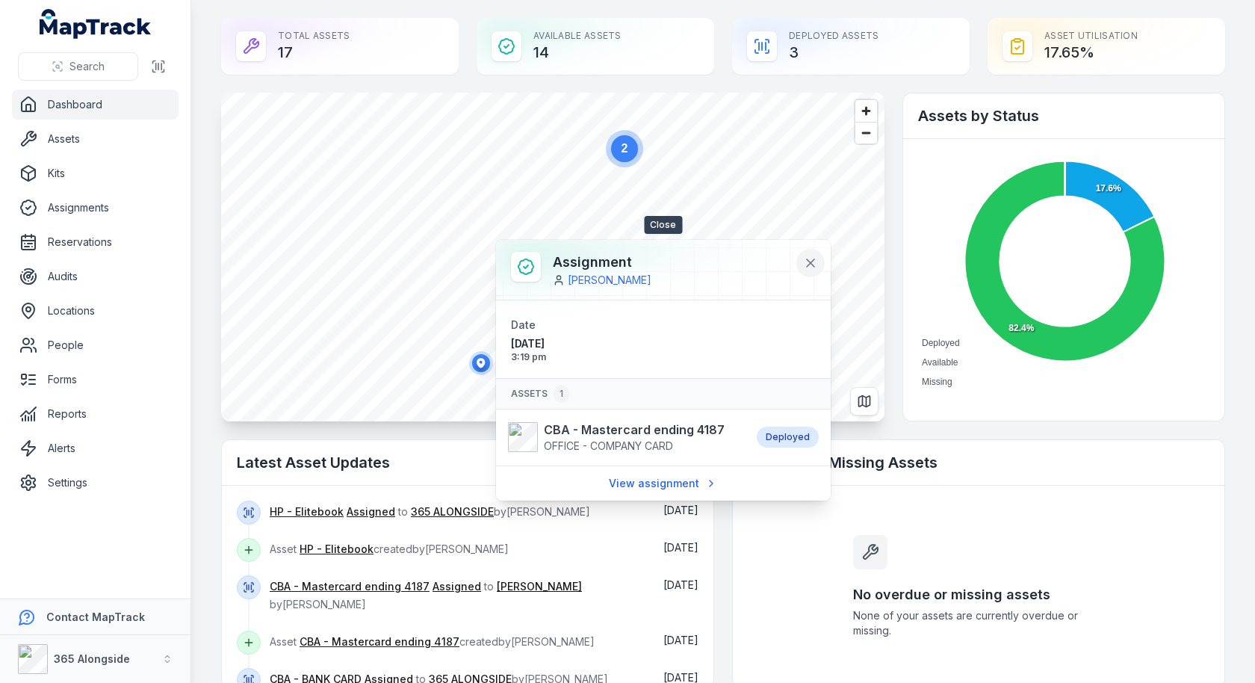
click at [819, 267] on button at bounding box center [810, 263] width 28 height 28
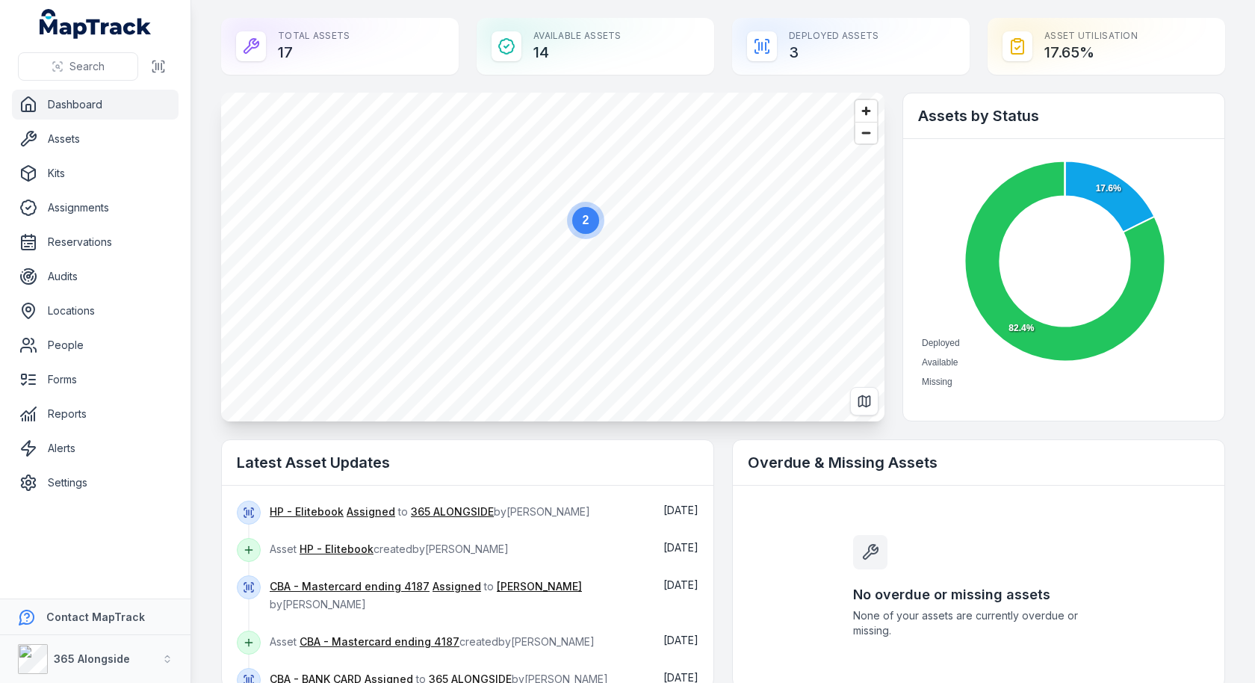
click at [583, 226] on text "2" at bounding box center [586, 220] width 7 height 13
click at [788, 141] on ellipse "button" at bounding box center [787, 146] width 18 height 18
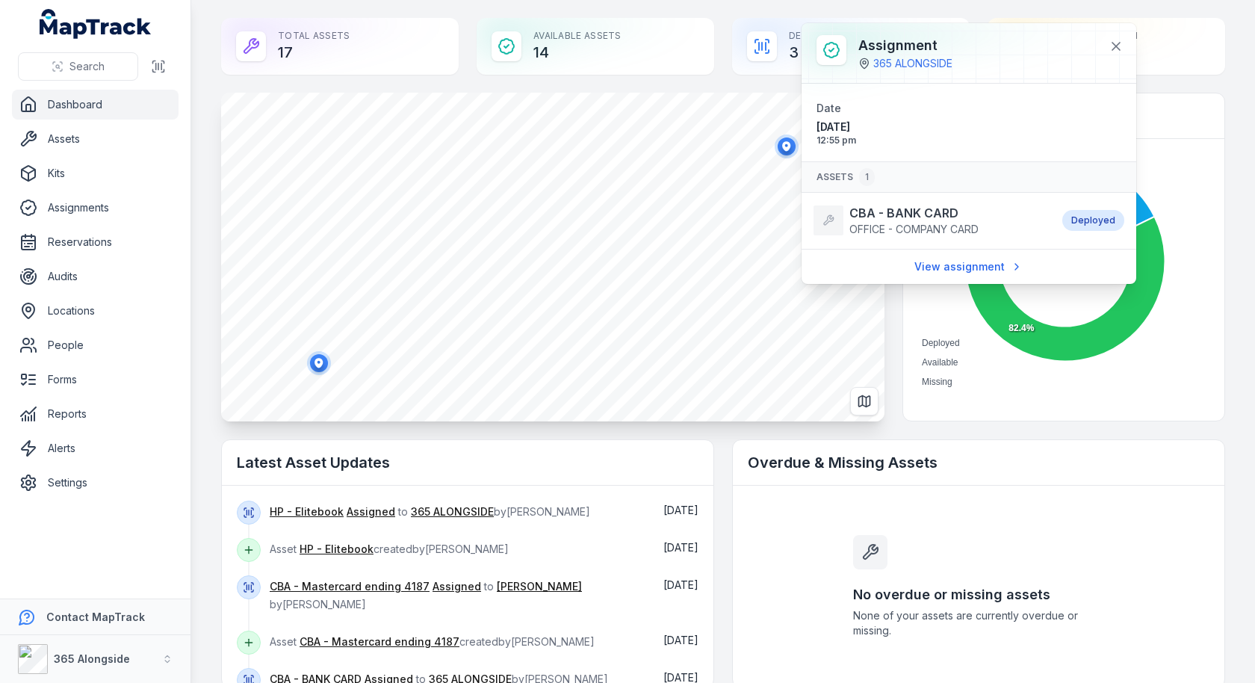
click at [317, 362] on ellipse "button" at bounding box center [319, 363] width 18 height 18
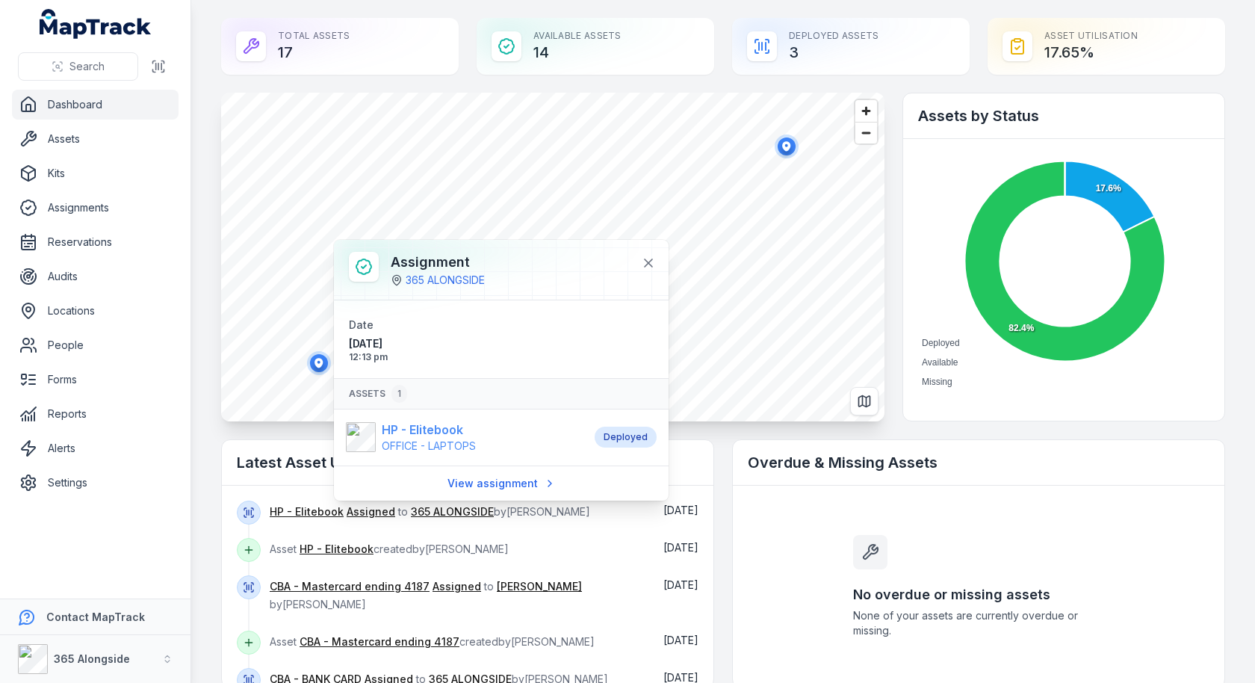
click at [444, 439] on span "OFFICE - LAPTOPS" at bounding box center [429, 445] width 94 height 13
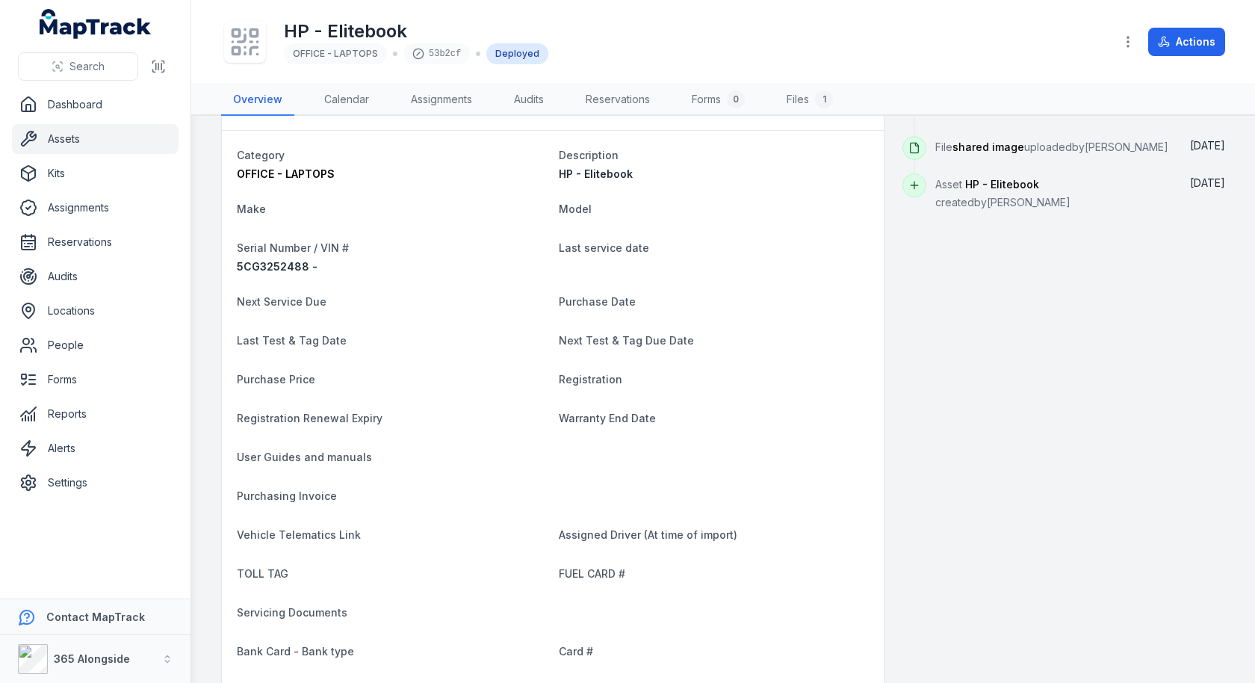
scroll to position [1003, 0]
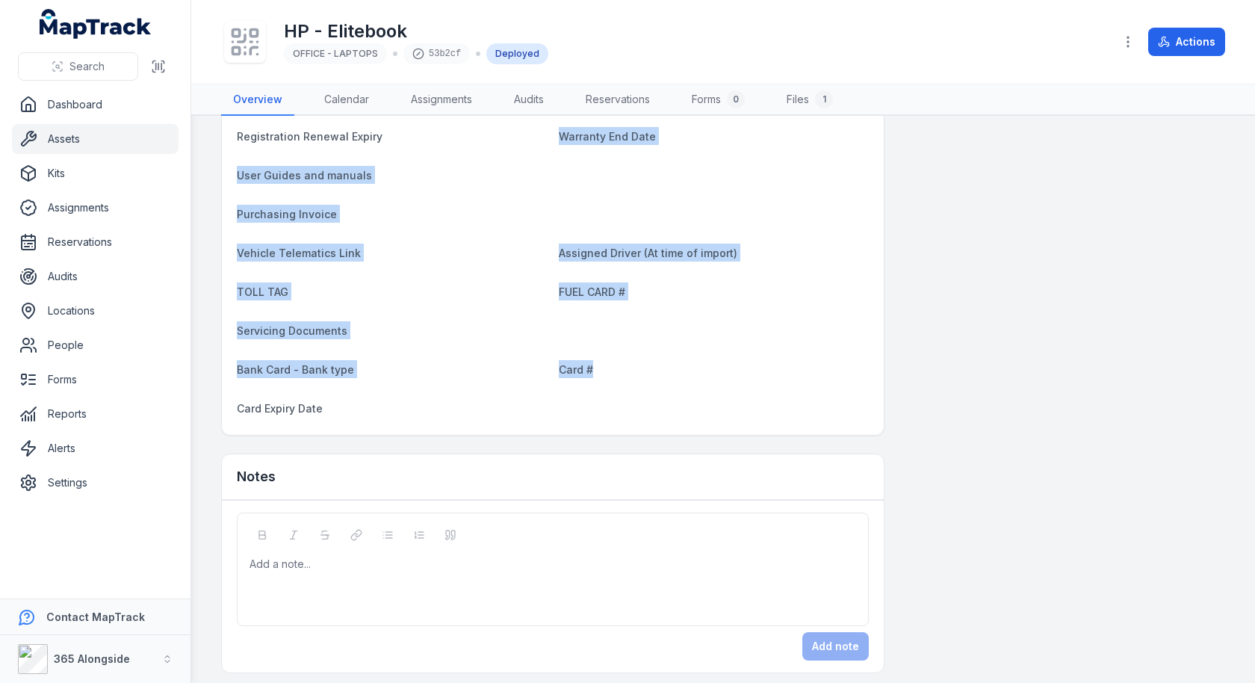
drag, startPoint x: 673, startPoint y: 377, endPoint x: 427, endPoint y: 125, distance: 352.9
click at [427, 125] on dl "Category OFFICE - LAPTOPS Description HP - Elitebook Make Model Serial Number /…" at bounding box center [553, 142] width 632 height 556
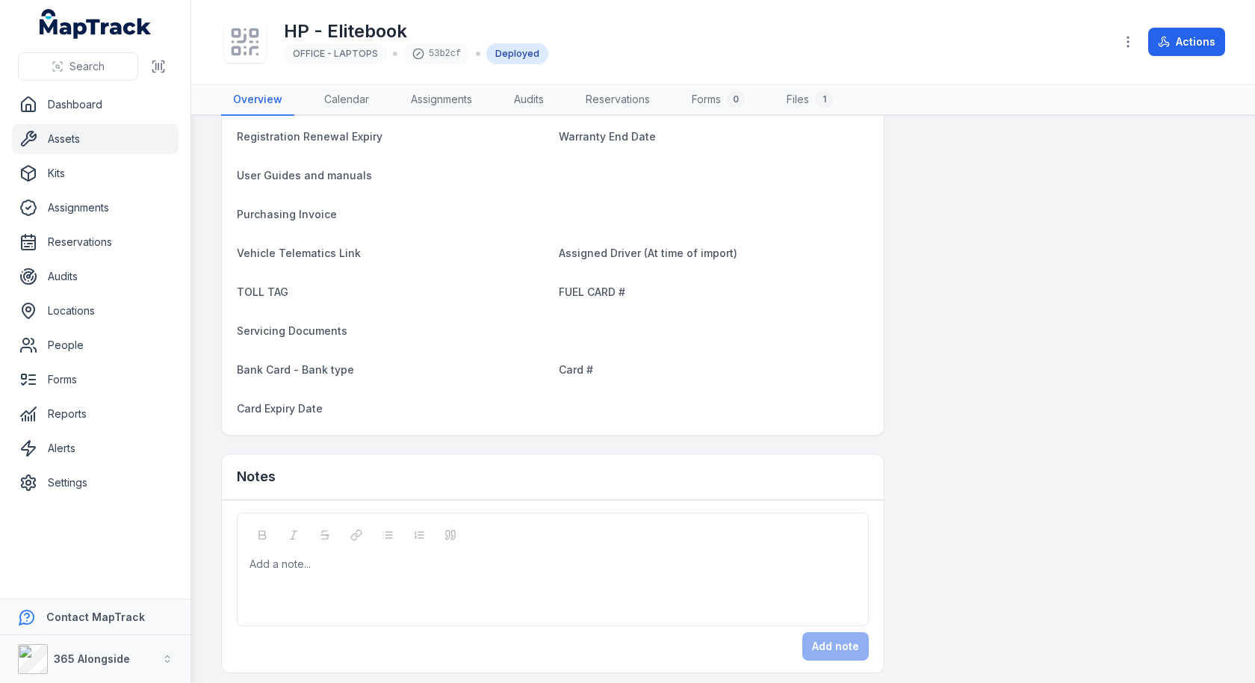
click at [559, 228] on dl "Category OFFICE - LAPTOPS Description HP - Elitebook Make Model Serial Number /…" at bounding box center [553, 142] width 632 height 556
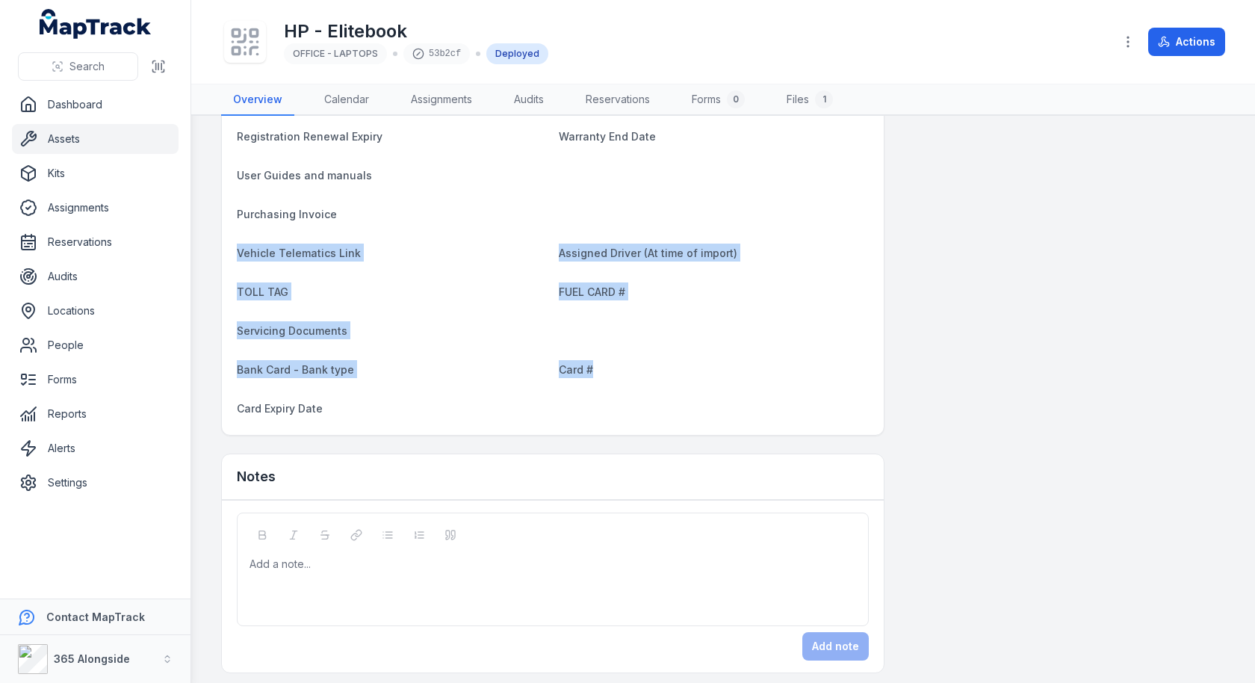
drag, startPoint x: 603, startPoint y: 365, endPoint x: 232, endPoint y: 244, distance: 389.8
click at [232, 244] on div "Category OFFICE - LAPTOPS Description HP - Elitebook Make Model Serial Number /…" at bounding box center [553, 142] width 662 height 586
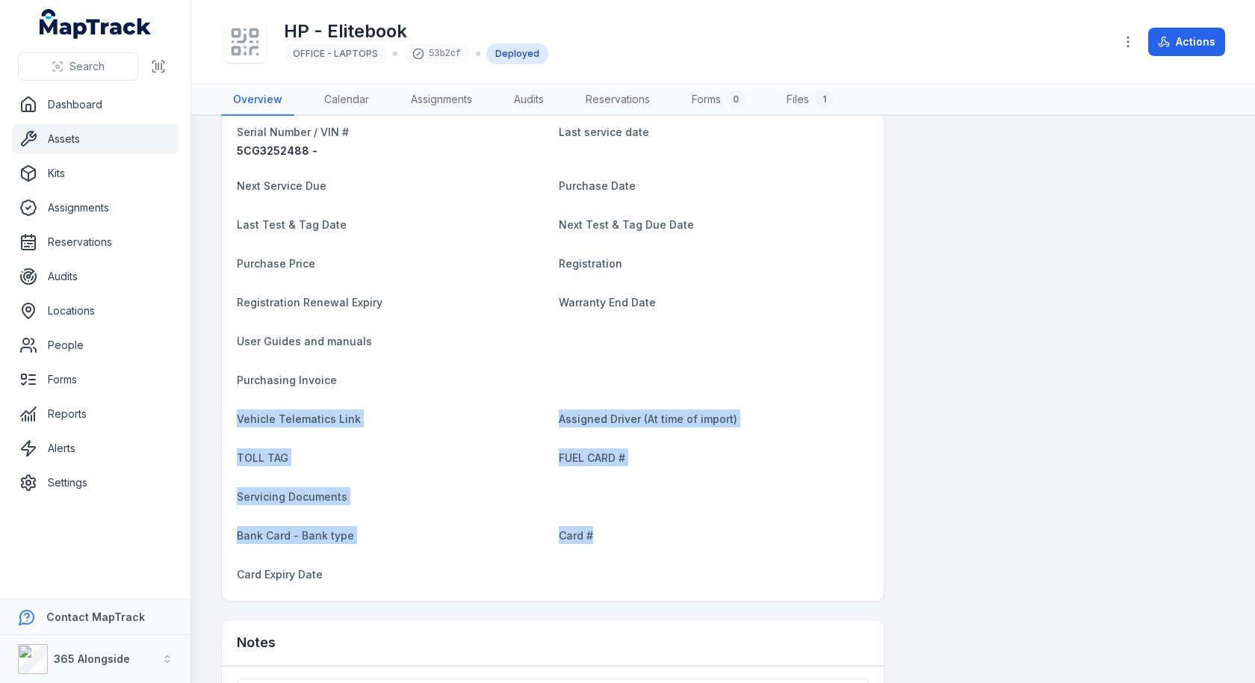
scroll to position [733, 0]
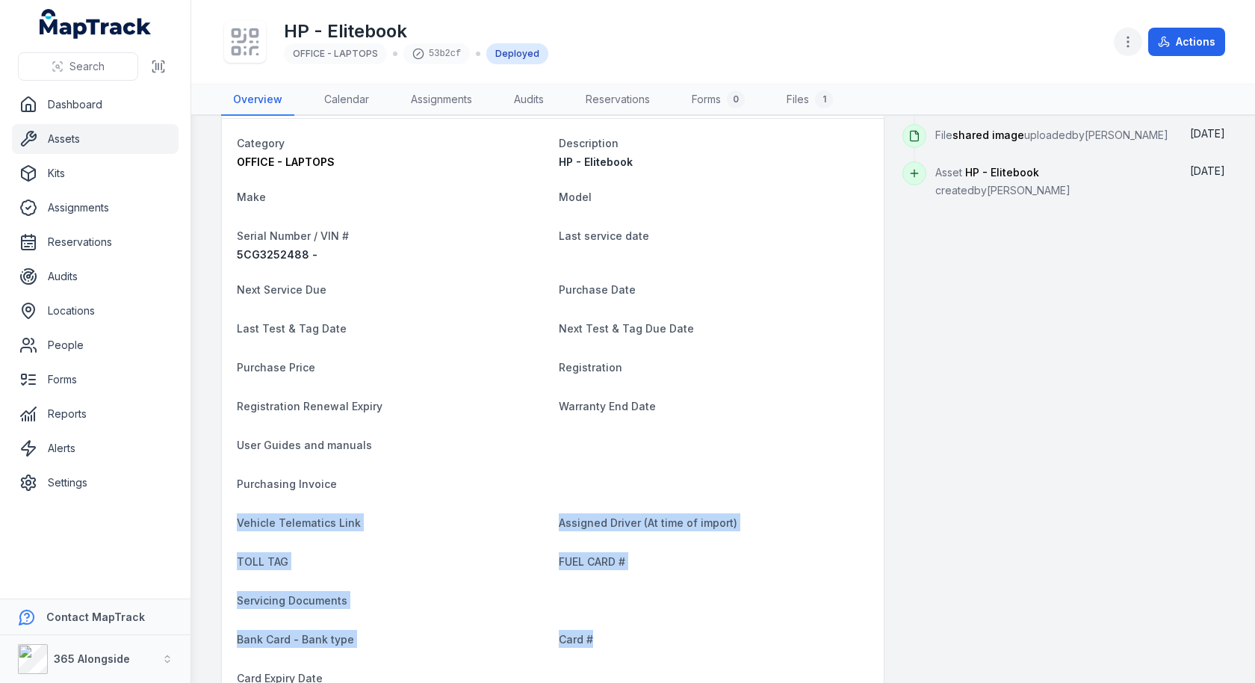
click at [1128, 36] on icon "button" at bounding box center [1128, 41] width 15 height 15
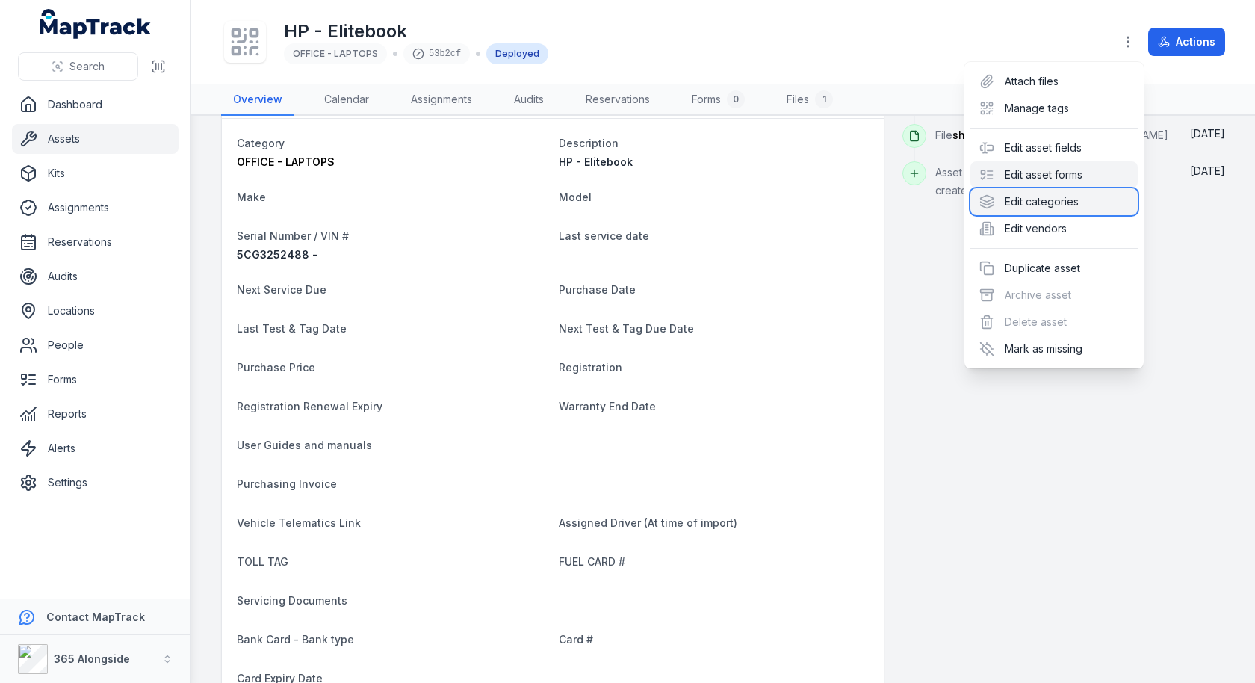
click at [1039, 189] on div "Edit categories" at bounding box center [1054, 201] width 167 height 27
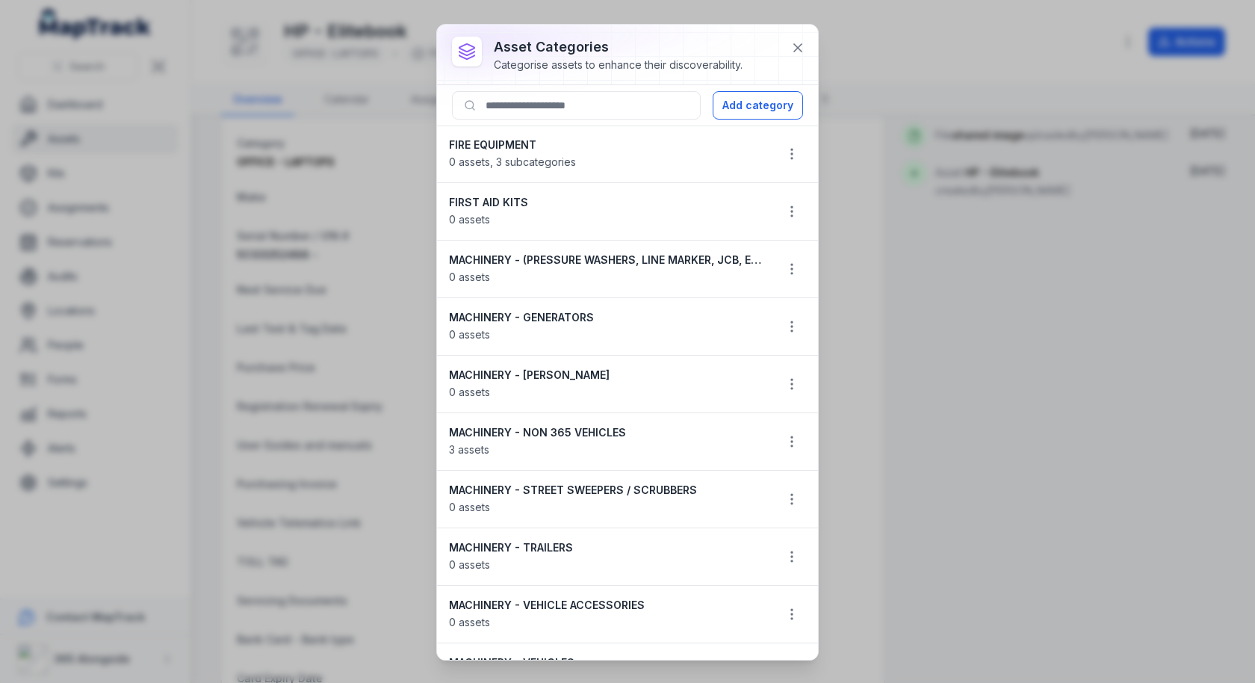
scroll to position [490, 0]
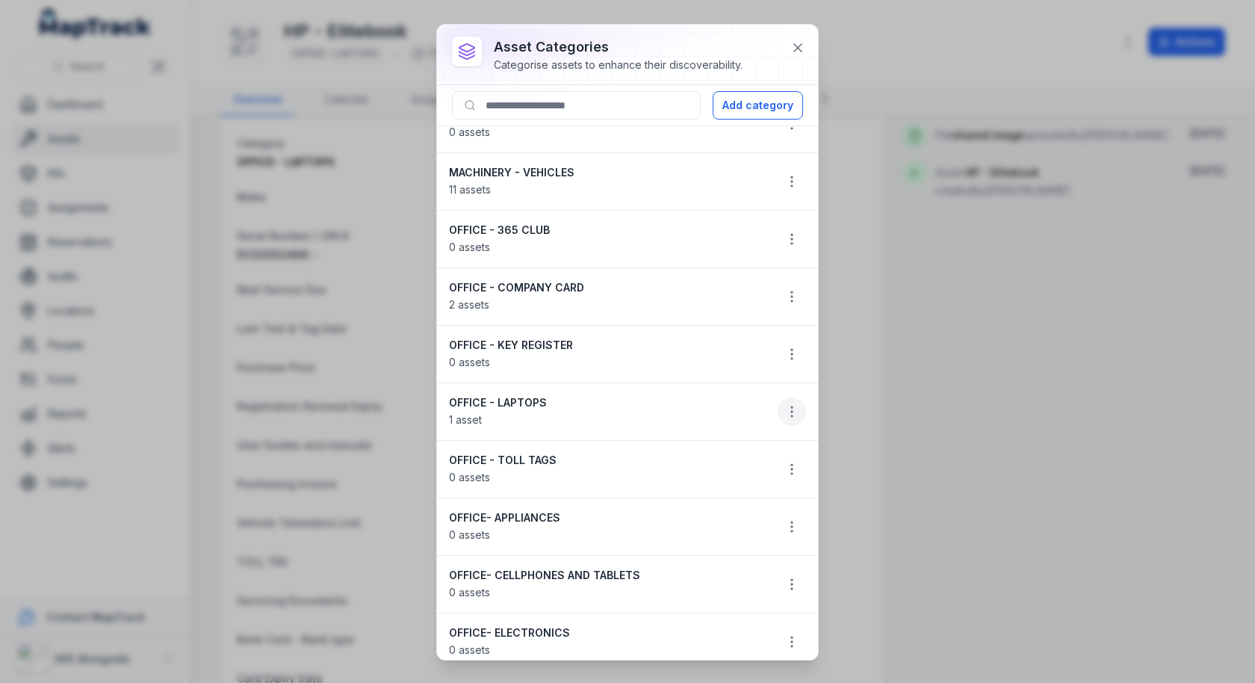
click at [785, 410] on button "button" at bounding box center [792, 411] width 28 height 28
click at [719, 442] on div "Edit" at bounding box center [716, 440] width 167 height 27
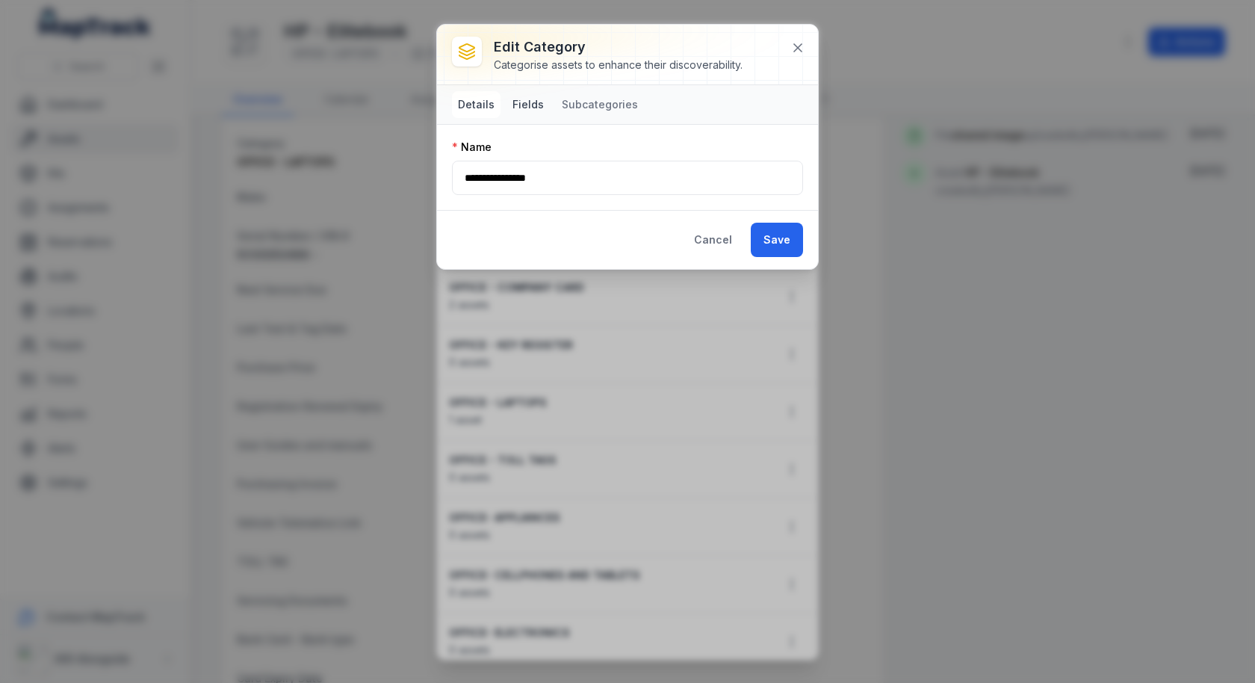
click at [533, 102] on button "Fields" at bounding box center [528, 104] width 43 height 27
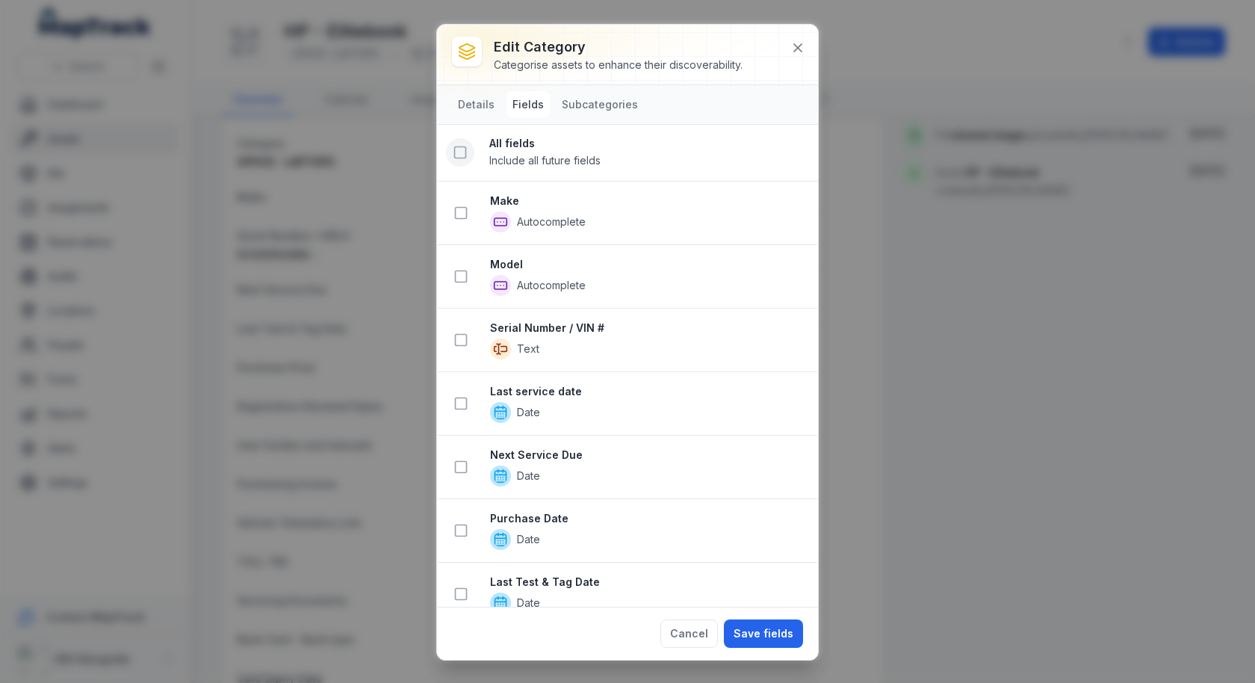
click at [458, 155] on icon at bounding box center [460, 152] width 15 height 15
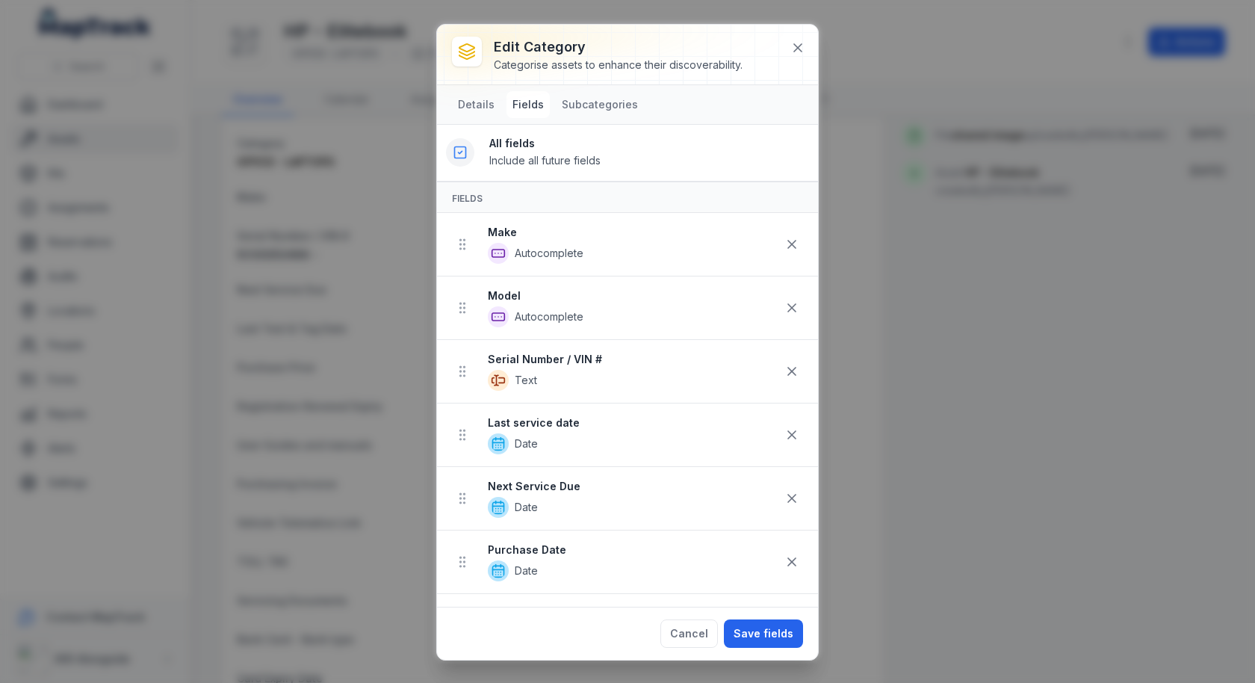
click at [442, 143] on div "All fields Include all future fields" at bounding box center [627, 153] width 381 height 58
click at [794, 427] on icon at bounding box center [791, 434] width 15 height 15
click at [794, 491] on icon at bounding box center [791, 498] width 15 height 15
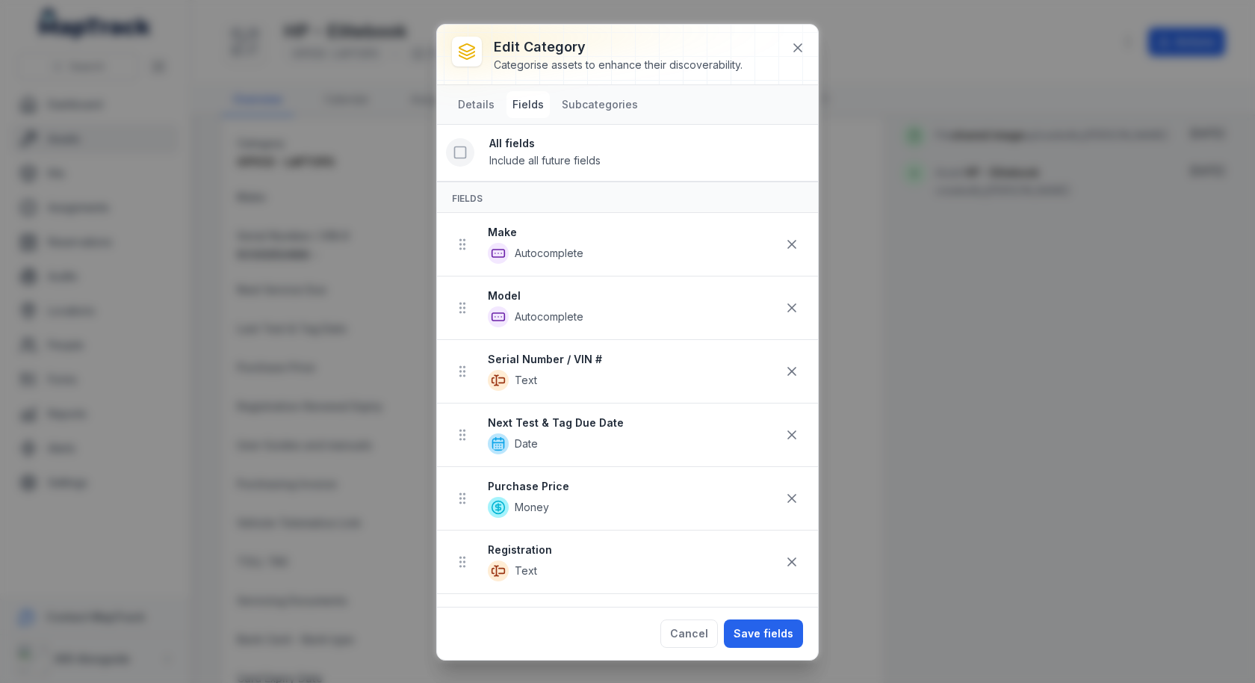
click at [794, 427] on icon at bounding box center [791, 434] width 15 height 15
click at [794, 491] on icon at bounding box center [791, 498] width 15 height 15
click at [794, 427] on icon at bounding box center [791, 434] width 15 height 15
click at [794, 491] on icon at bounding box center [791, 498] width 15 height 15
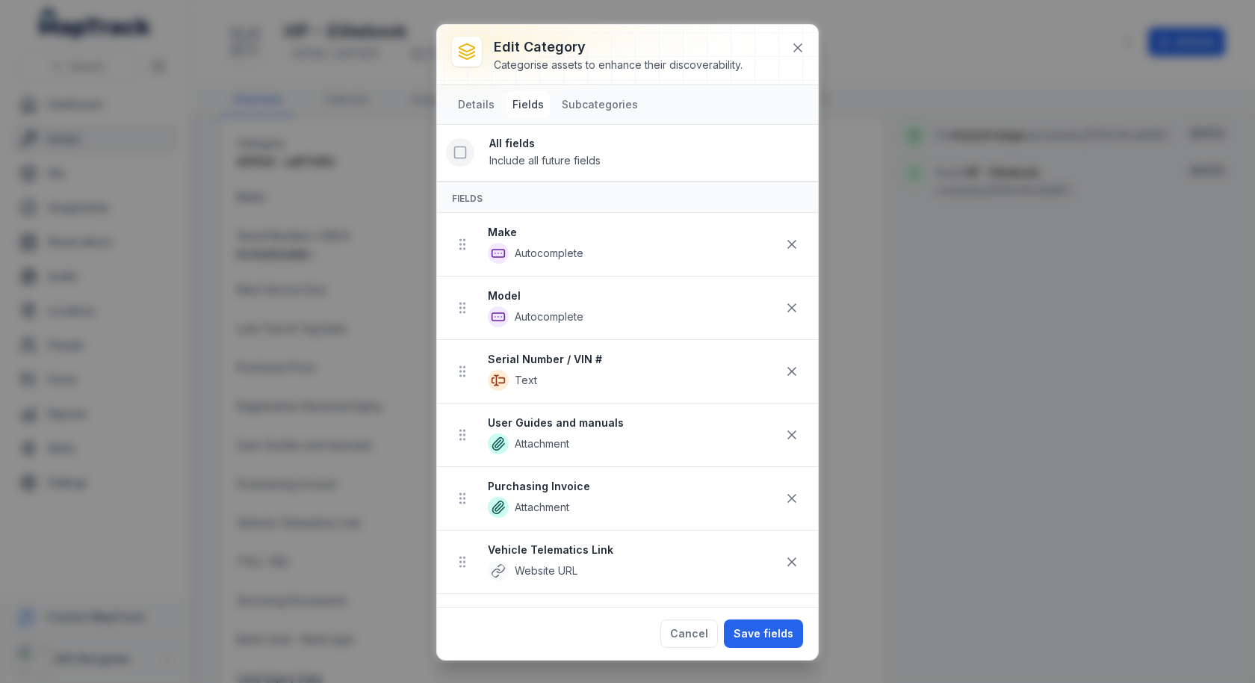
click at [794, 427] on icon at bounding box center [791, 434] width 15 height 15
click at [794, 491] on icon at bounding box center [791, 498] width 15 height 15
click at [794, 427] on icon at bounding box center [791, 434] width 15 height 15
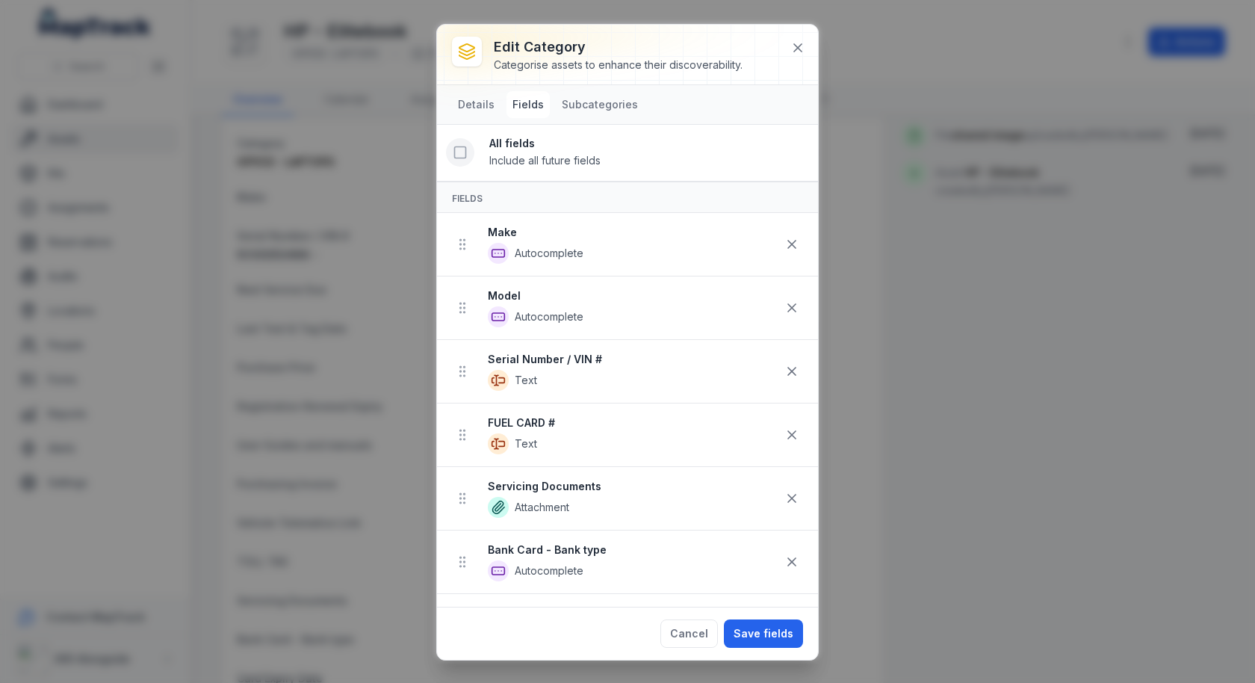
click at [794, 427] on icon at bounding box center [791, 434] width 15 height 15
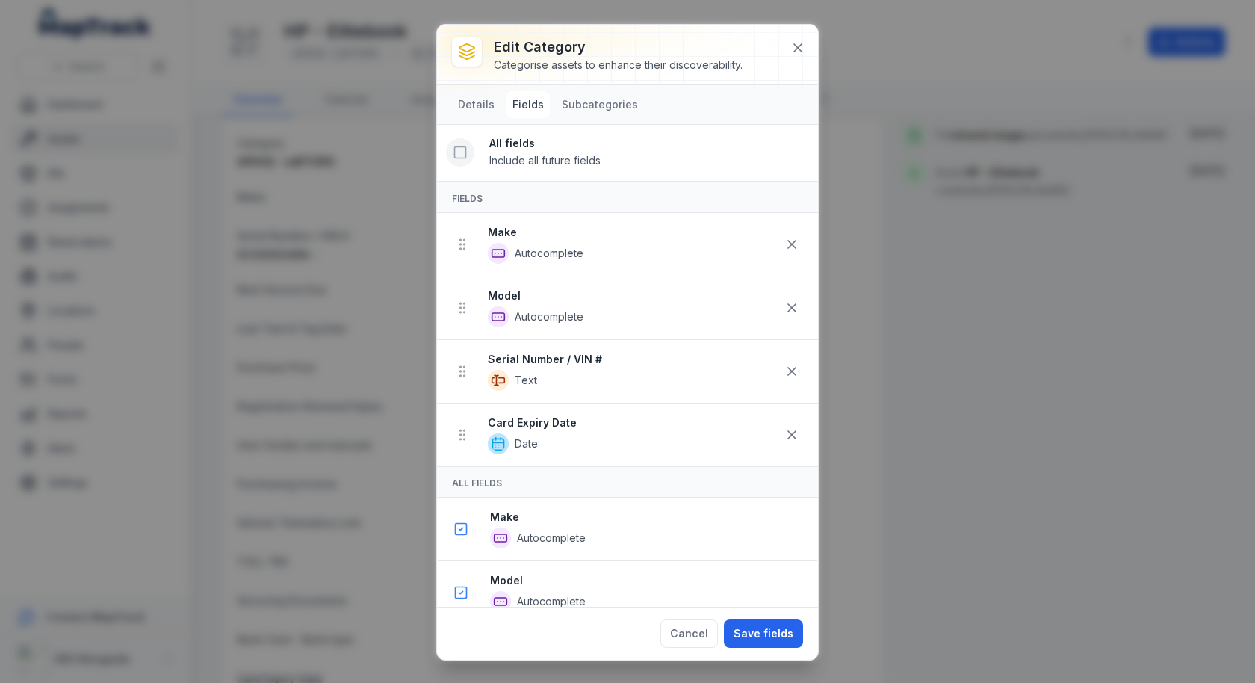
click at [794, 427] on icon at bounding box center [791, 434] width 15 height 15
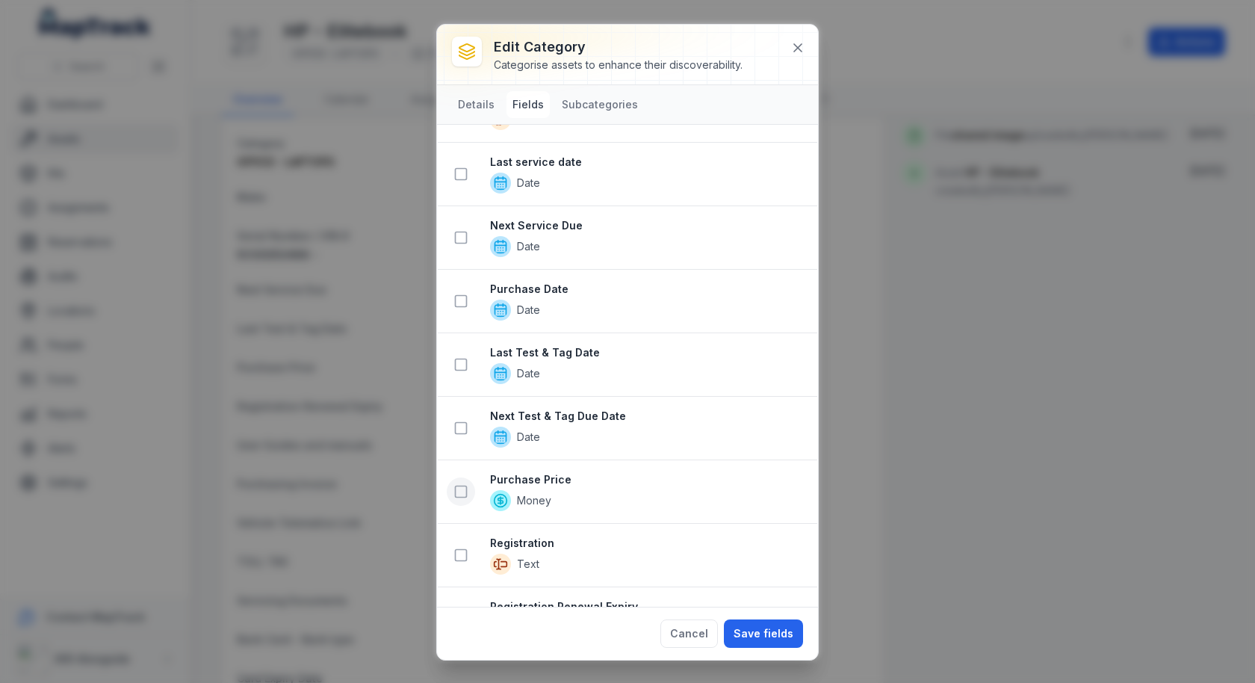
click at [467, 484] on icon at bounding box center [461, 491] width 15 height 15
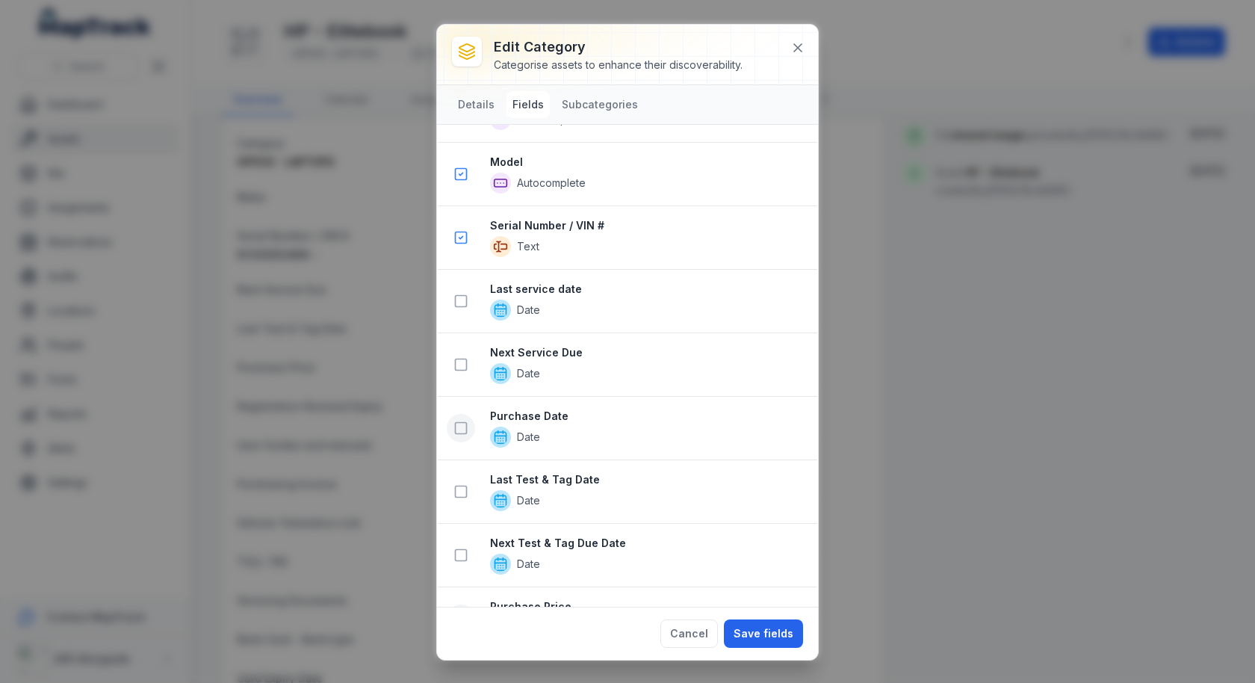
click at [462, 421] on icon at bounding box center [461, 428] width 15 height 15
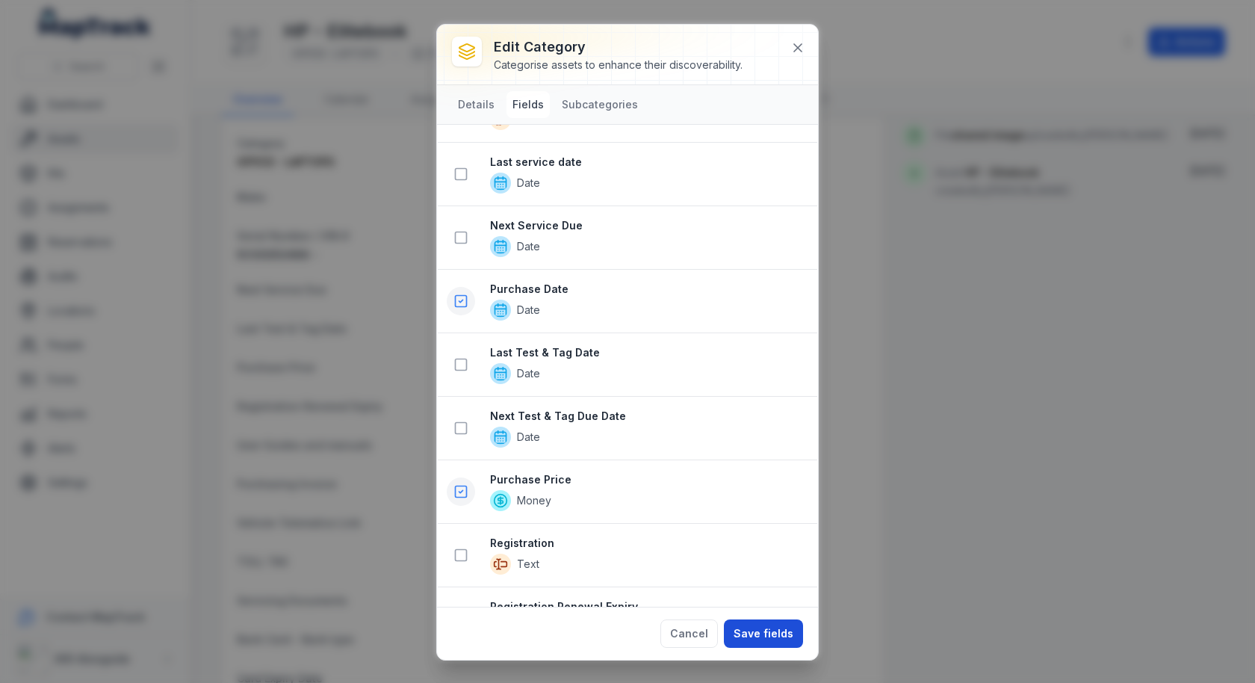
click at [766, 639] on button "Save fields" at bounding box center [763, 633] width 79 height 28
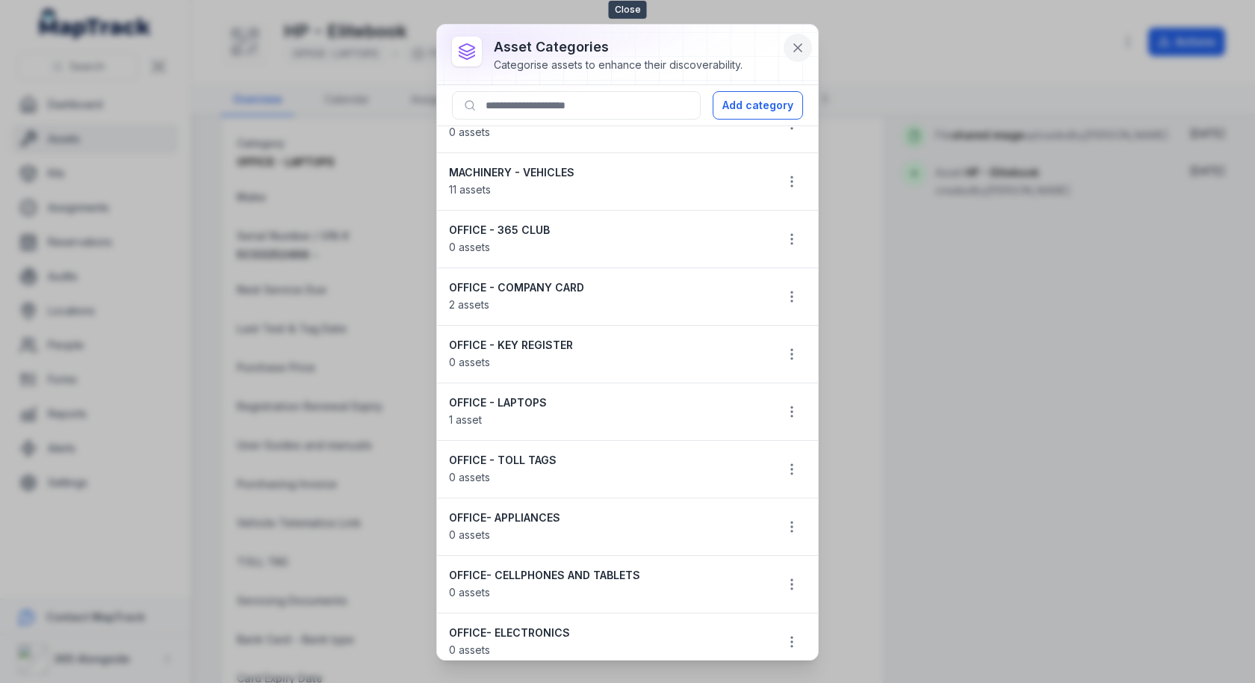
click at [801, 56] on button at bounding box center [798, 48] width 28 height 28
